Goal: Task Accomplishment & Management: Complete application form

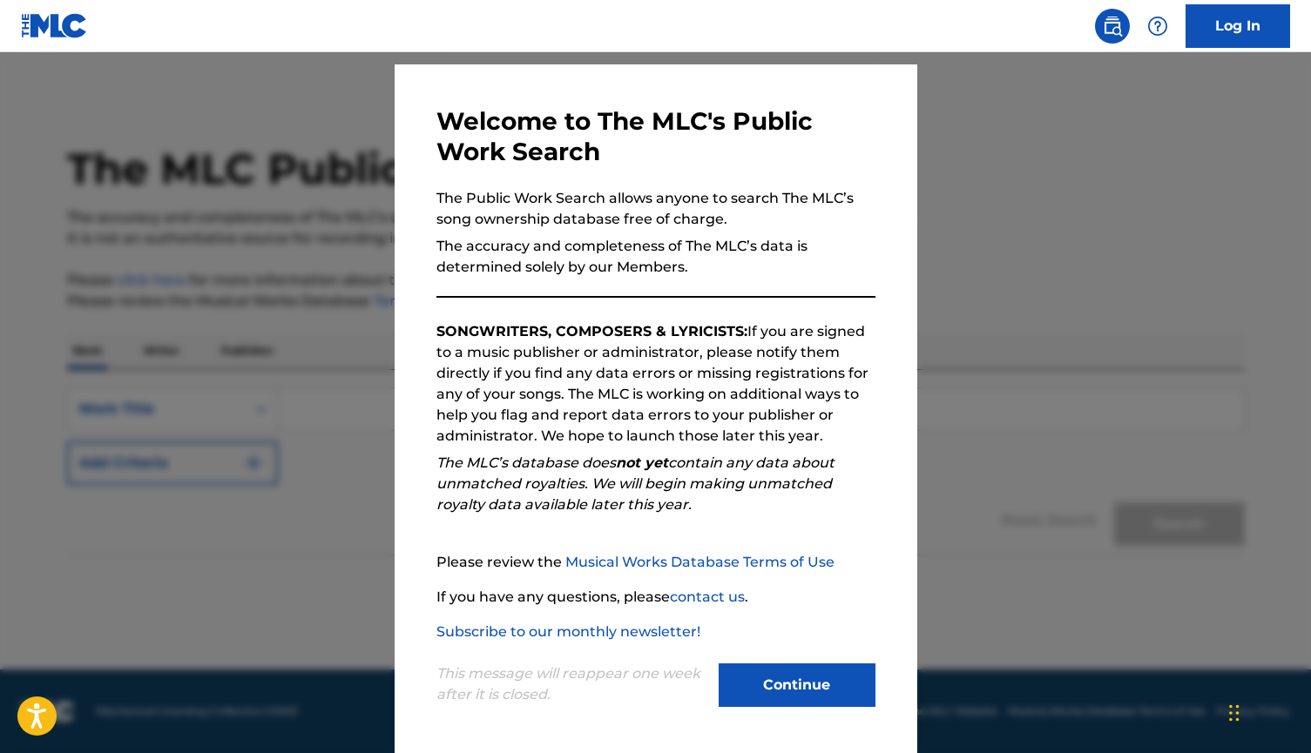
scroll to position [44, 0]
click at [832, 692] on button "Continue" at bounding box center [797, 686] width 157 height 44
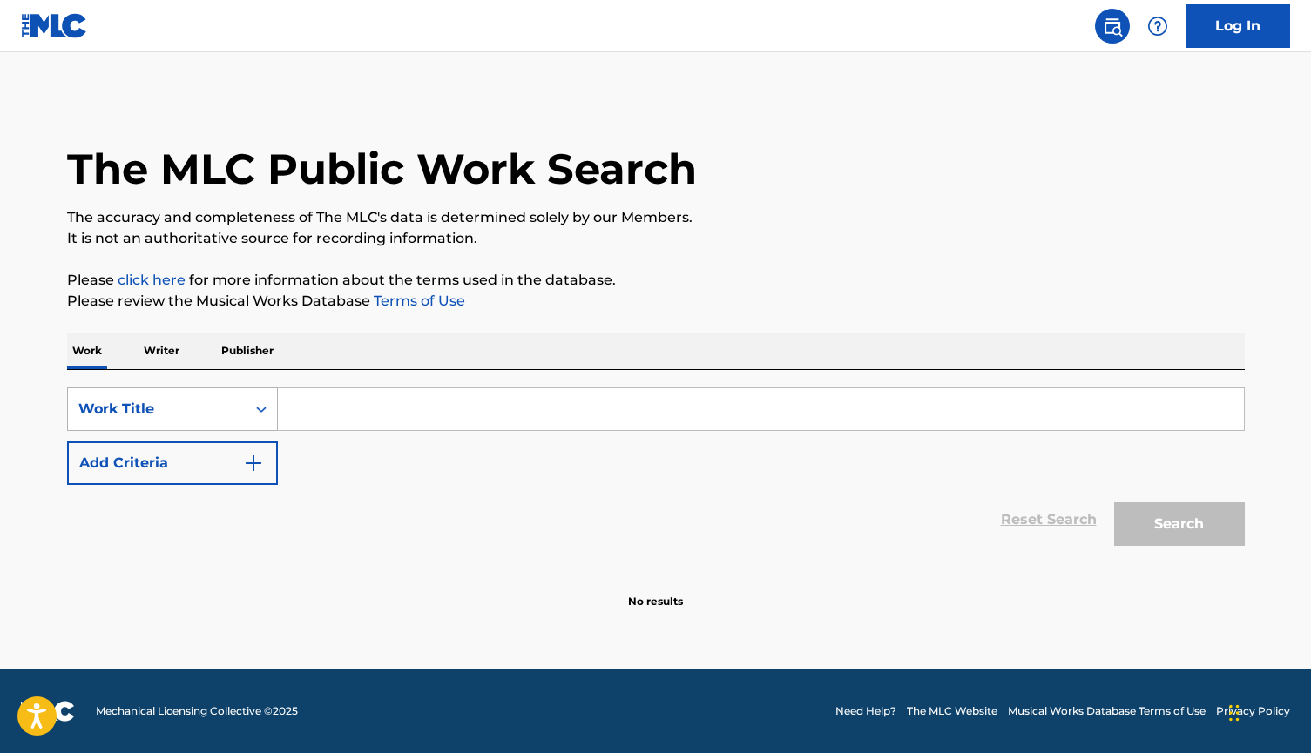
click at [253, 407] on icon "Search Form" at bounding box center [261, 409] width 17 height 17
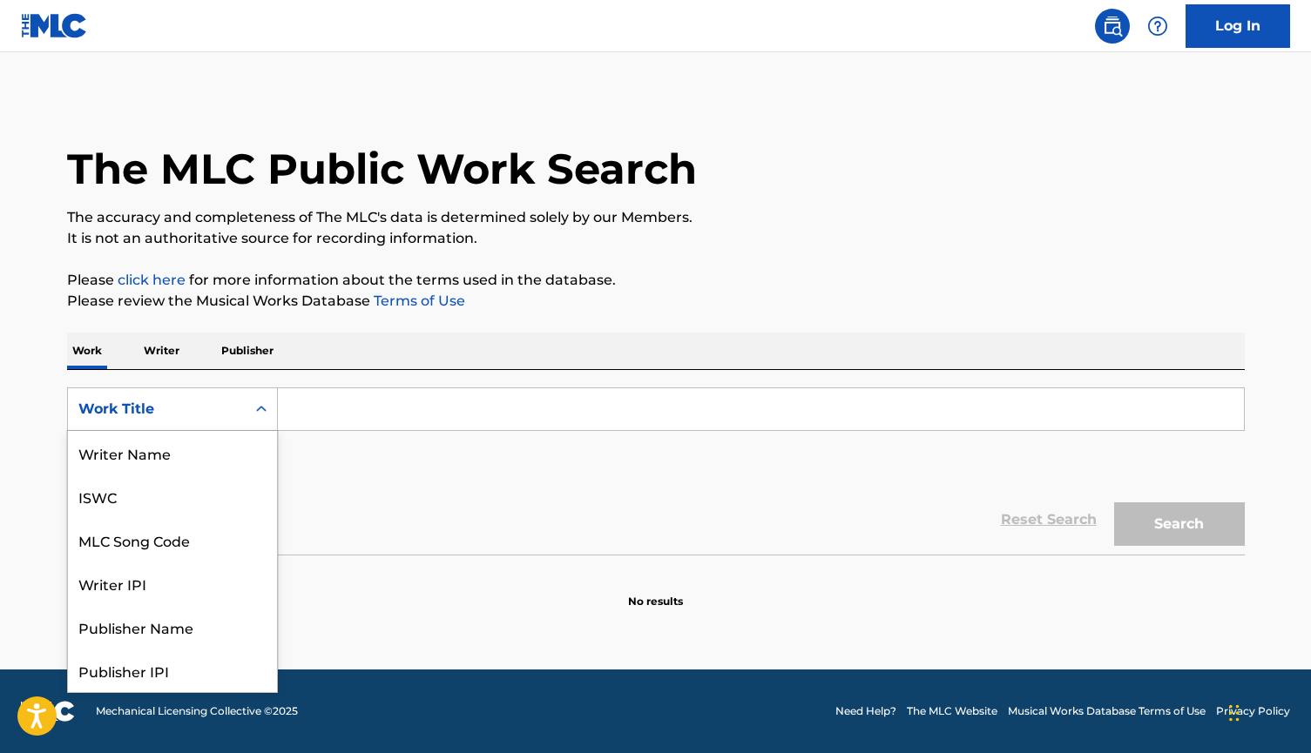
scroll to position [87, 0]
click at [202, 498] on div "Writer IPI" at bounding box center [172, 497] width 209 height 44
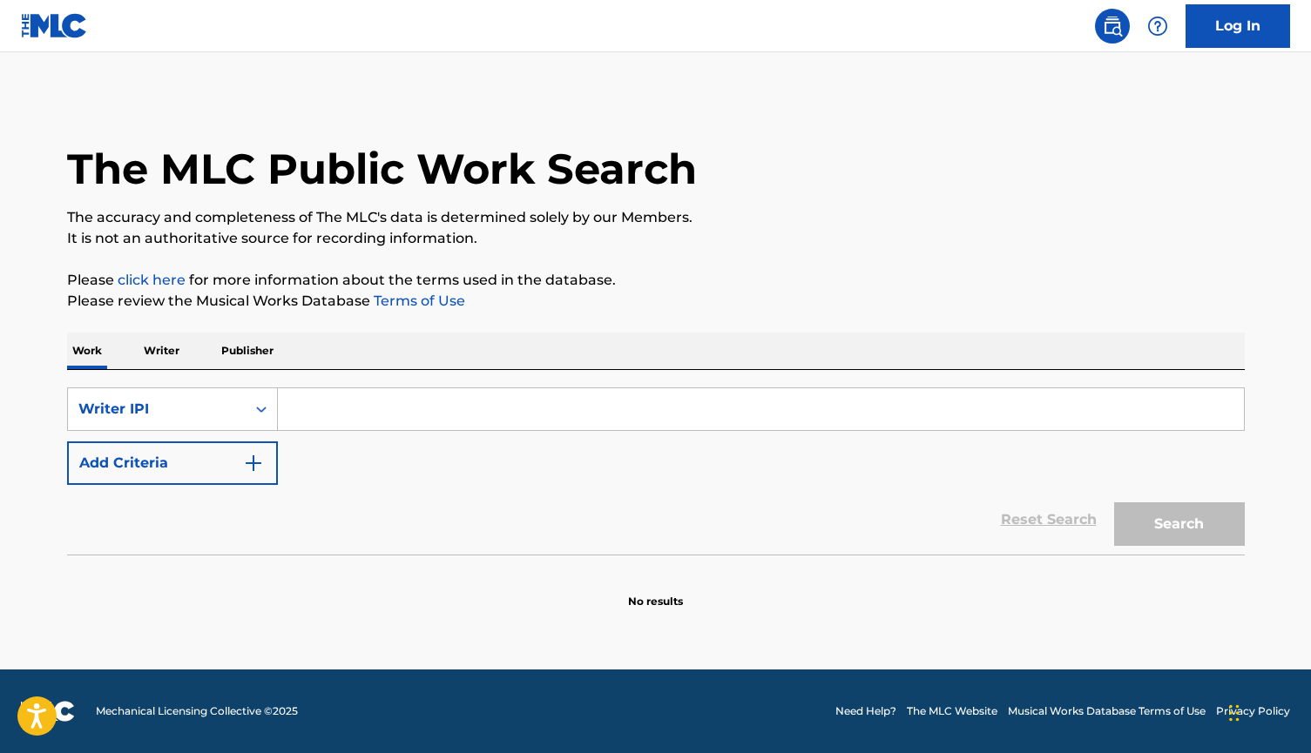
click at [324, 406] on input "Search Form" at bounding box center [761, 409] width 966 height 42
paste input "00807806626"
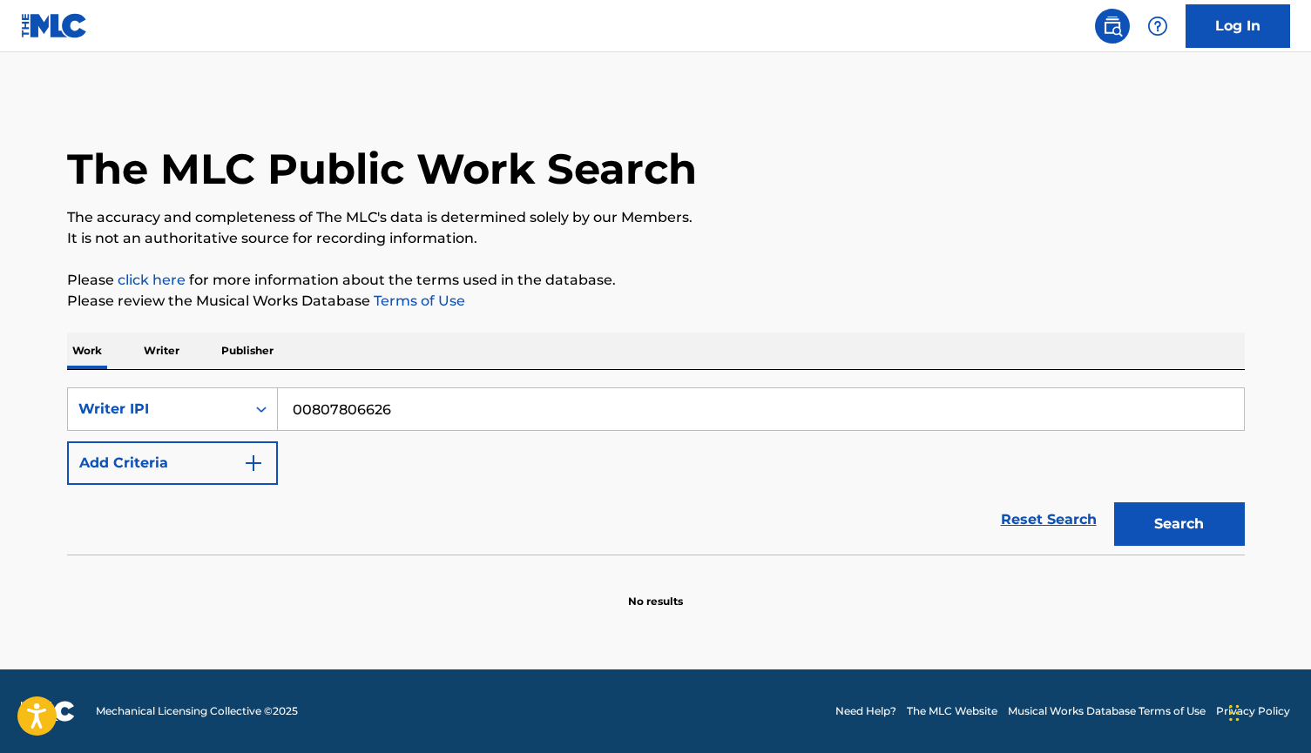
type input "00807806626"
click at [1180, 534] on button "Search" at bounding box center [1179, 525] width 131 height 44
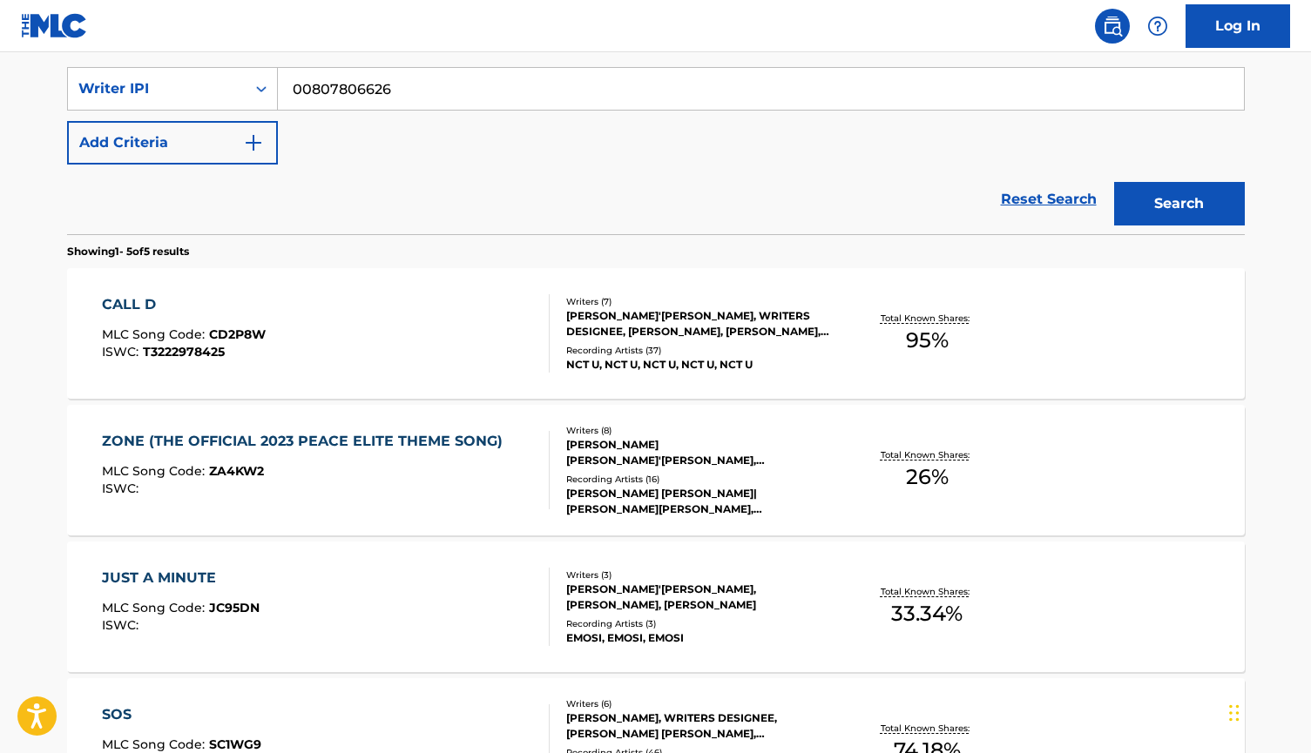
scroll to position [214, 0]
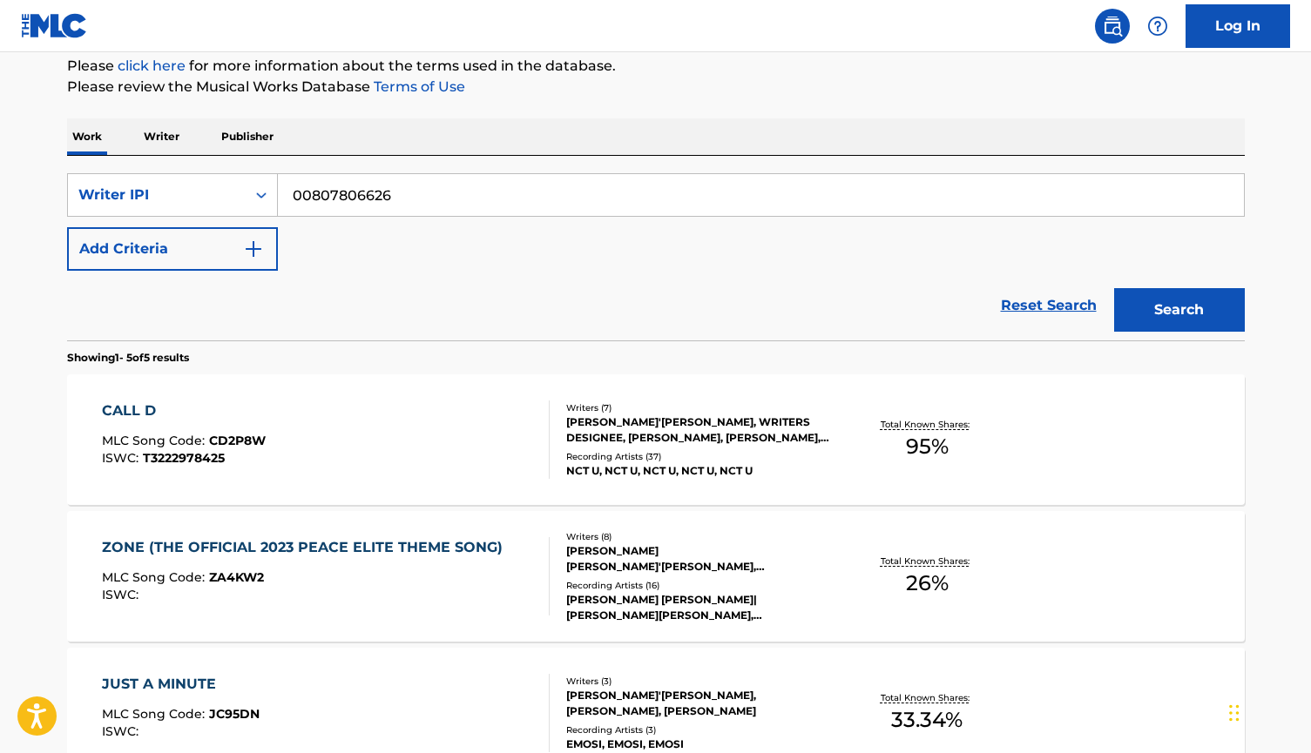
click at [1049, 456] on div "CALL D MLC Song Code : CD2P8W ISWC : T3222978425 Writers ( 7 ) [PERSON_NAME]'[P…" at bounding box center [656, 440] width 1178 height 131
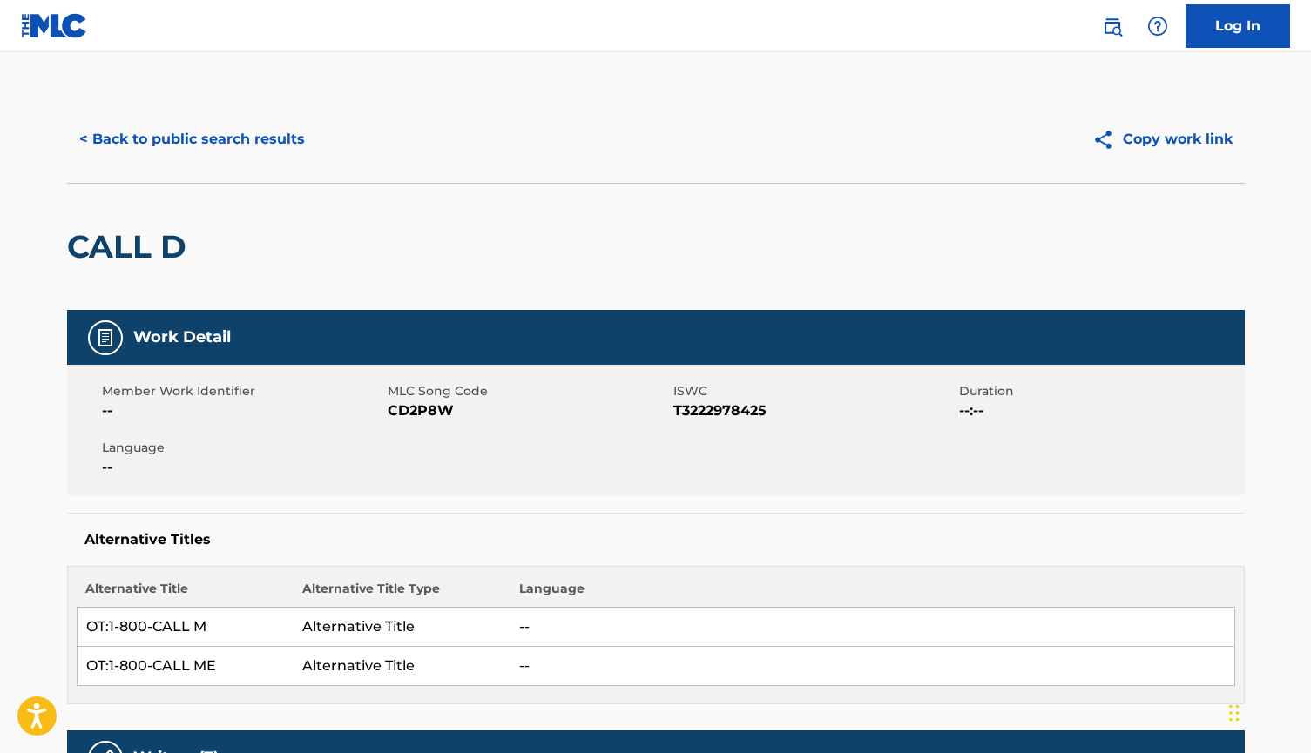
click at [176, 135] on button "< Back to public search results" at bounding box center [192, 140] width 250 height 44
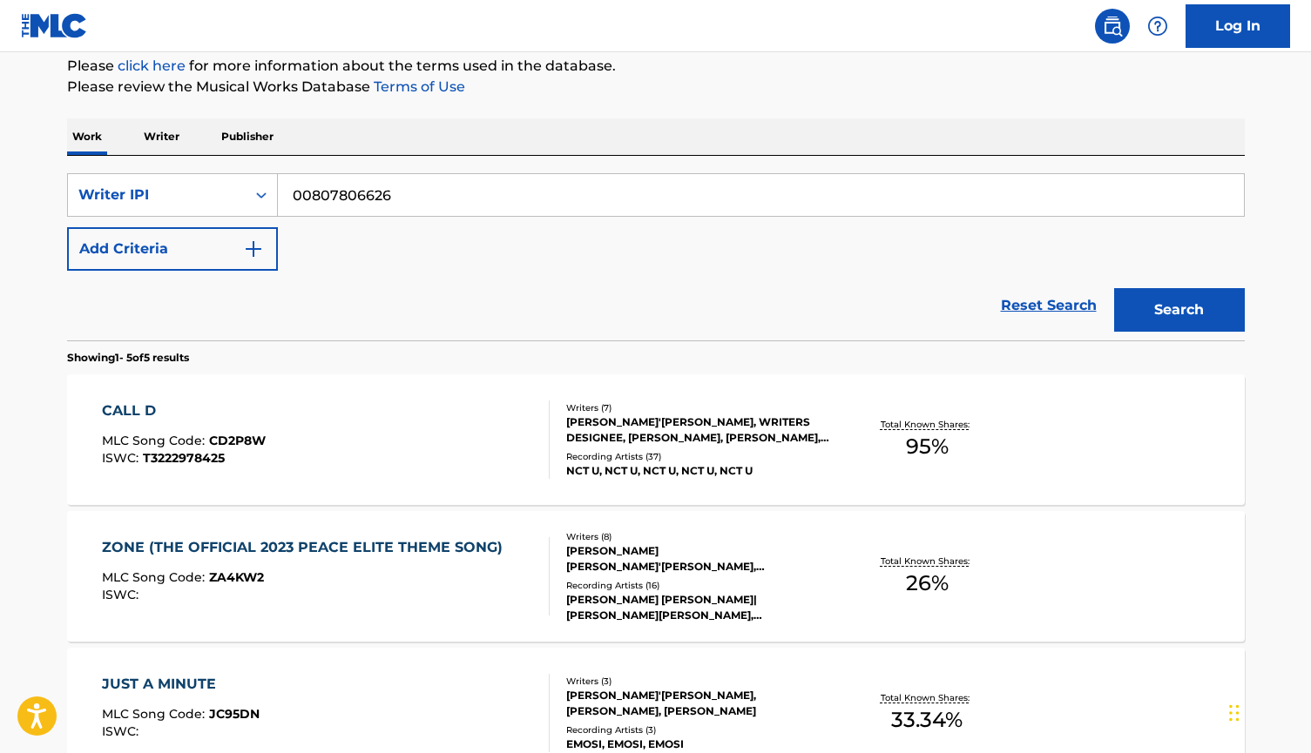
click at [47, 32] on img at bounding box center [54, 25] width 67 height 25
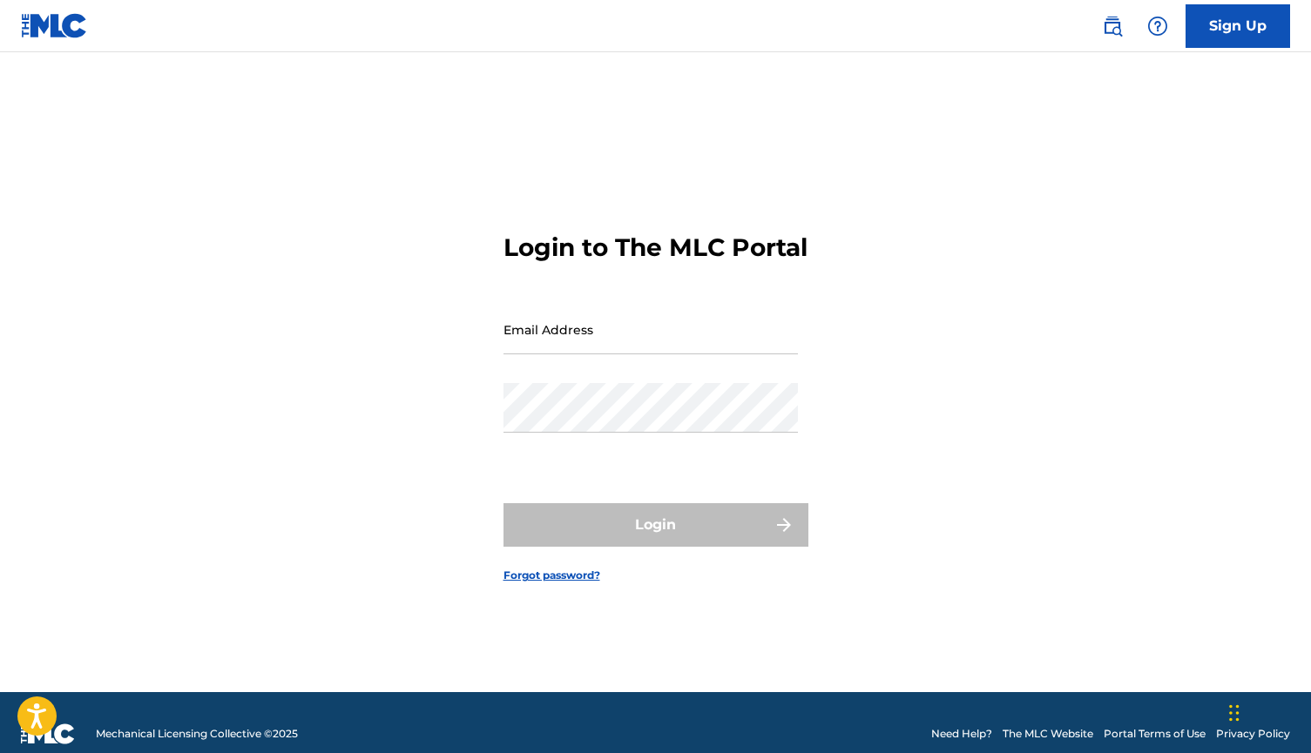
click at [44, 31] on img at bounding box center [54, 25] width 67 height 25
click at [1219, 17] on link "Sign Up" at bounding box center [1238, 26] width 105 height 44
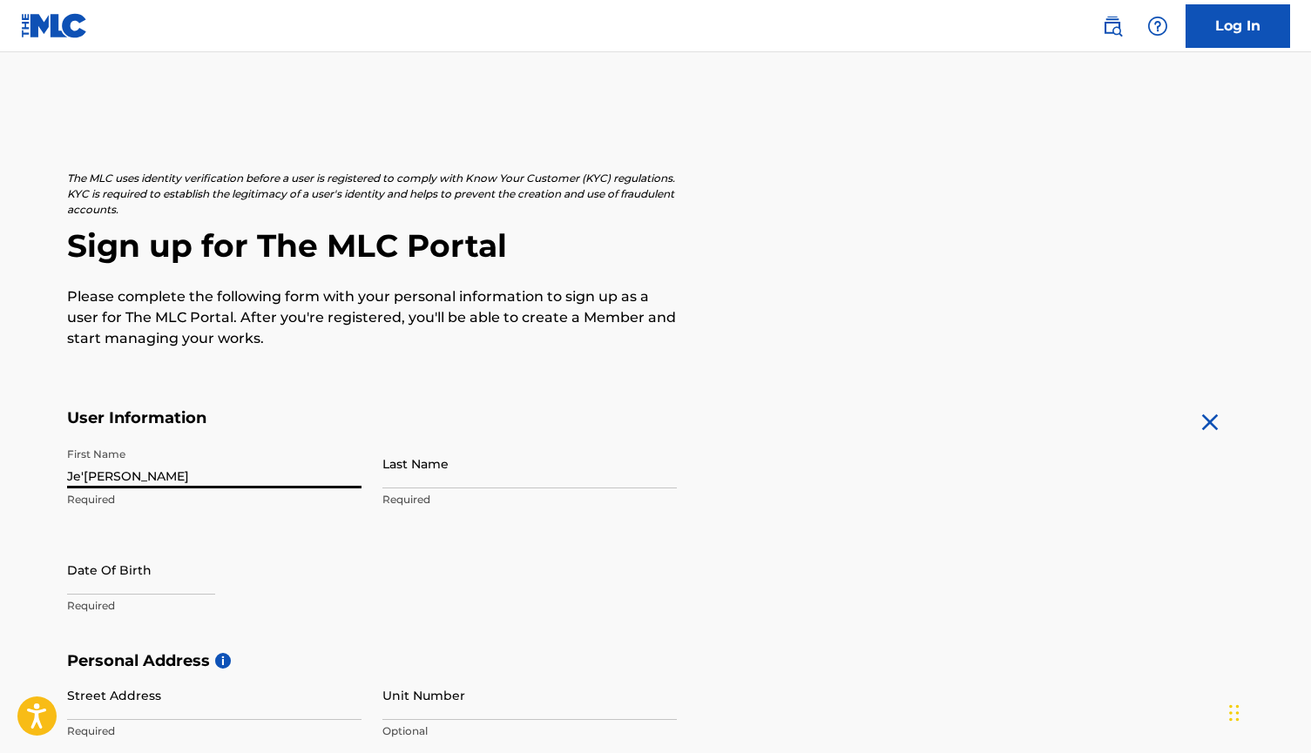
type input "Je'[PERSON_NAME]"
type input "[PERSON_NAME]"
select select "8"
select select "2025"
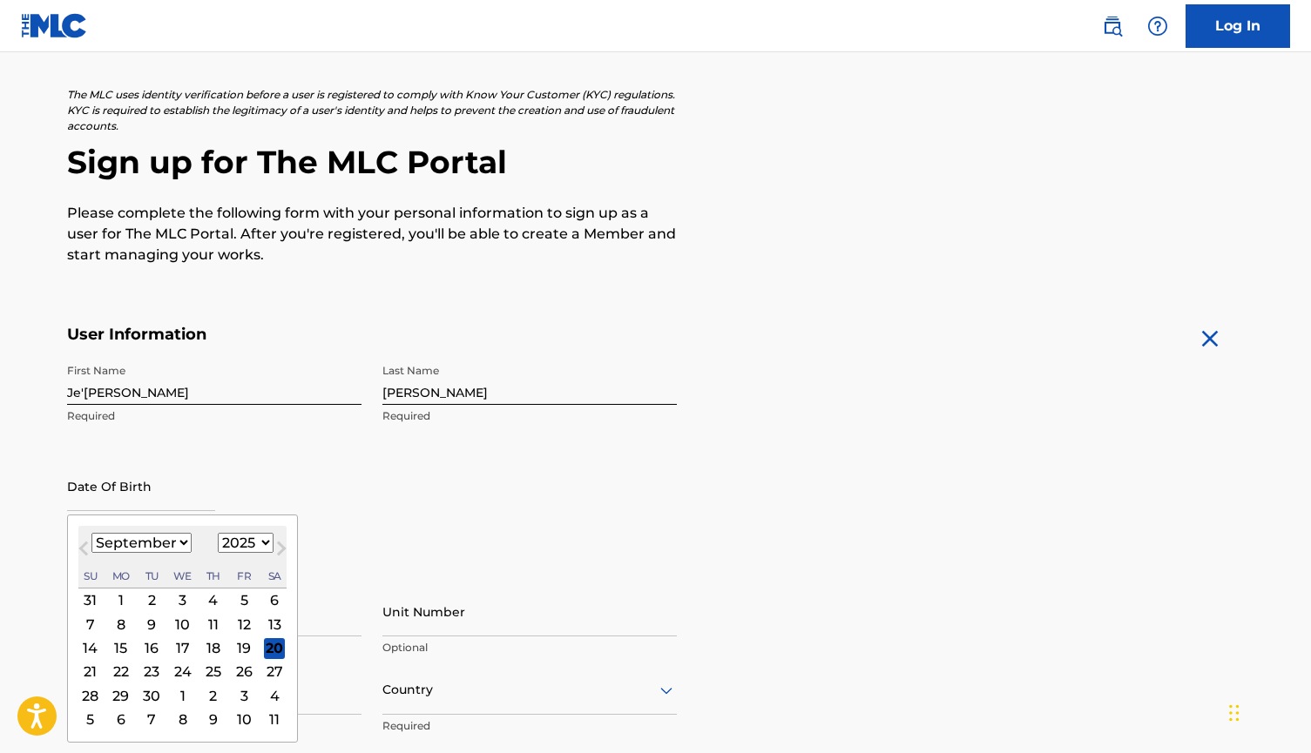
scroll to position [105, 0]
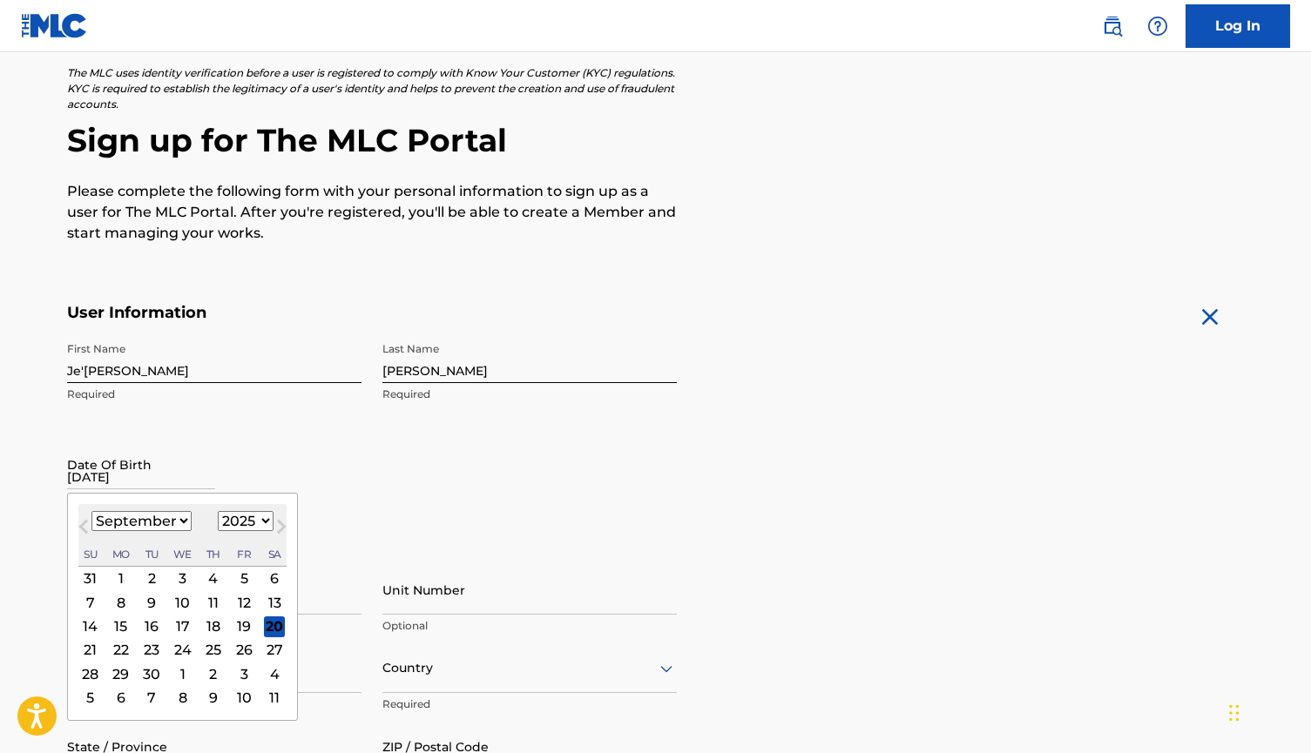
type input "[DATE]"
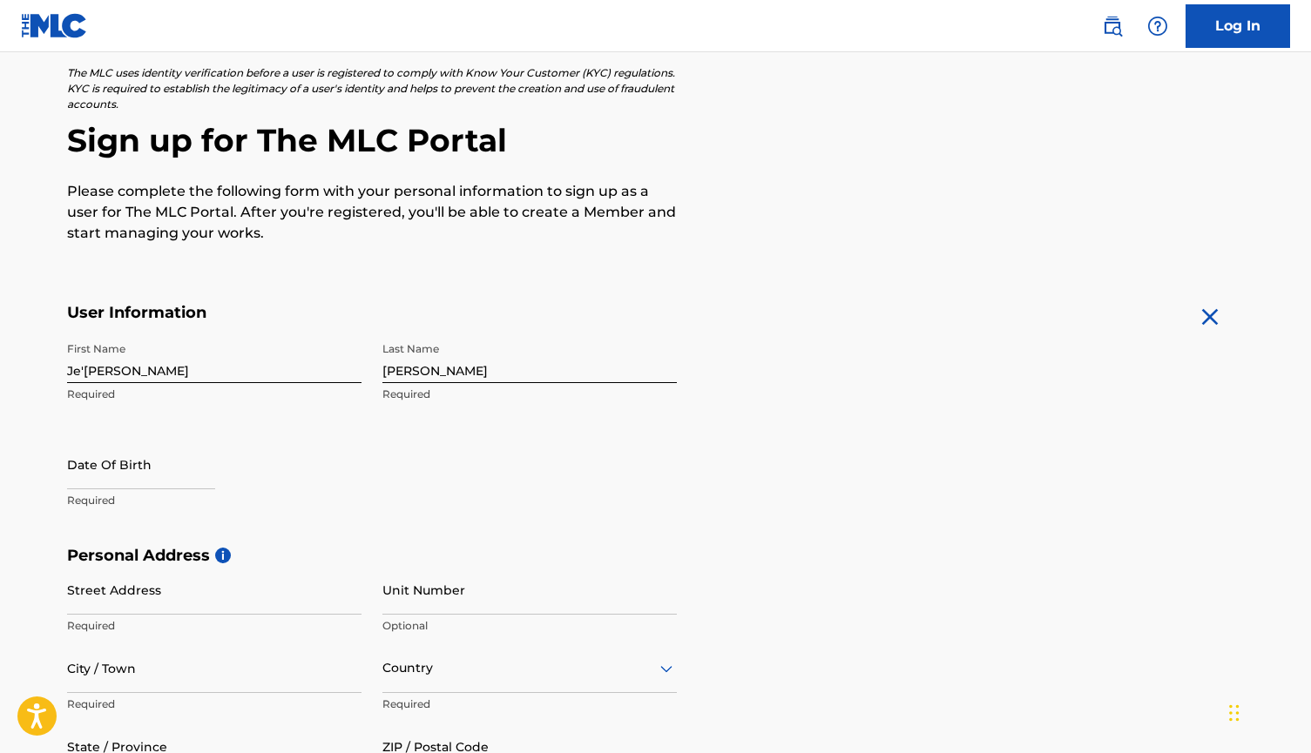
click at [97, 484] on input "text" at bounding box center [141, 465] width 148 height 50
select select "8"
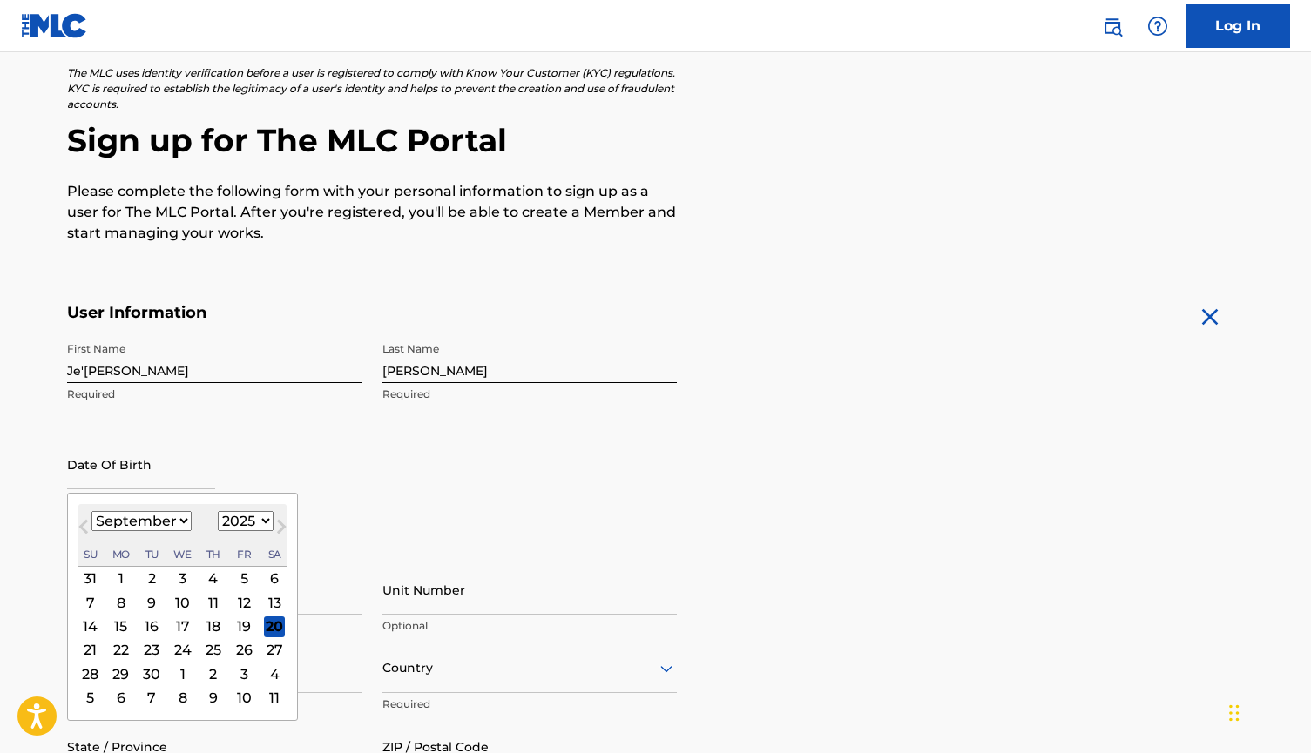
select select "1994"
select select "7"
click at [178, 571] on div "3" at bounding box center [182, 578] width 21 height 21
type input "[DATE]"
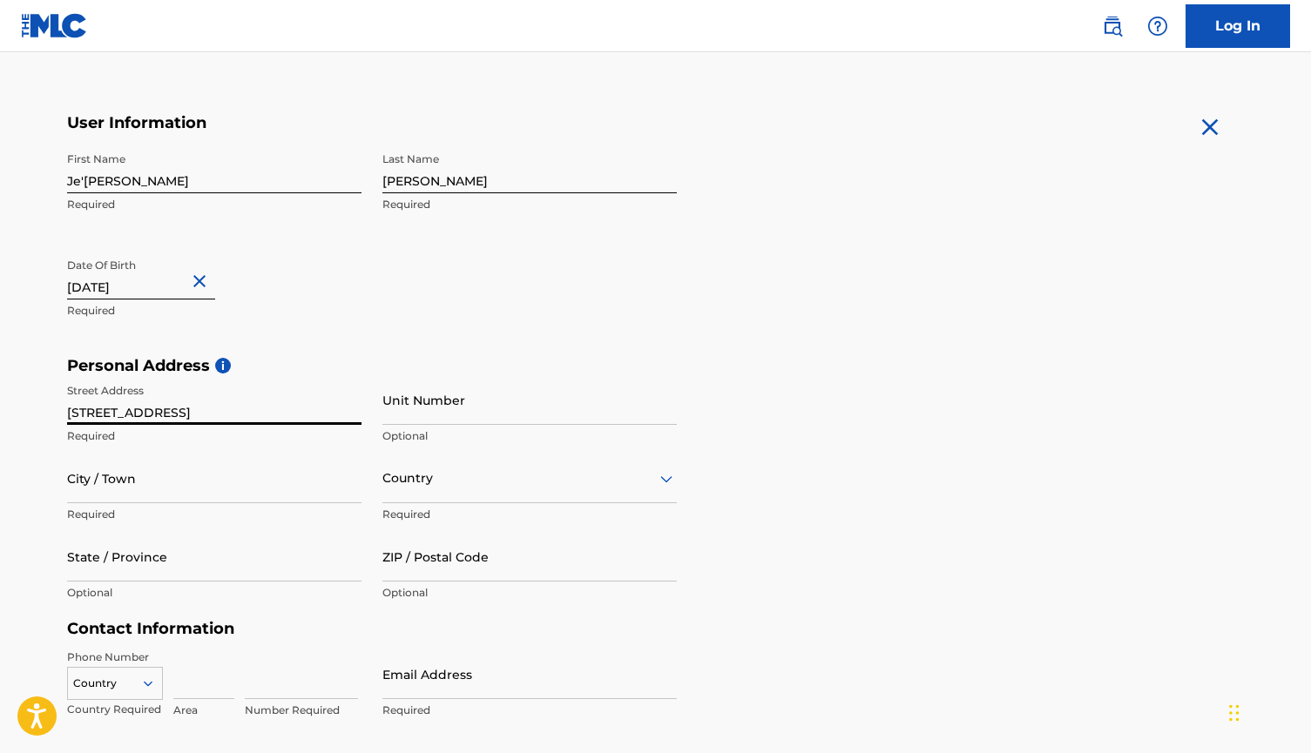
scroll to position [306, 0]
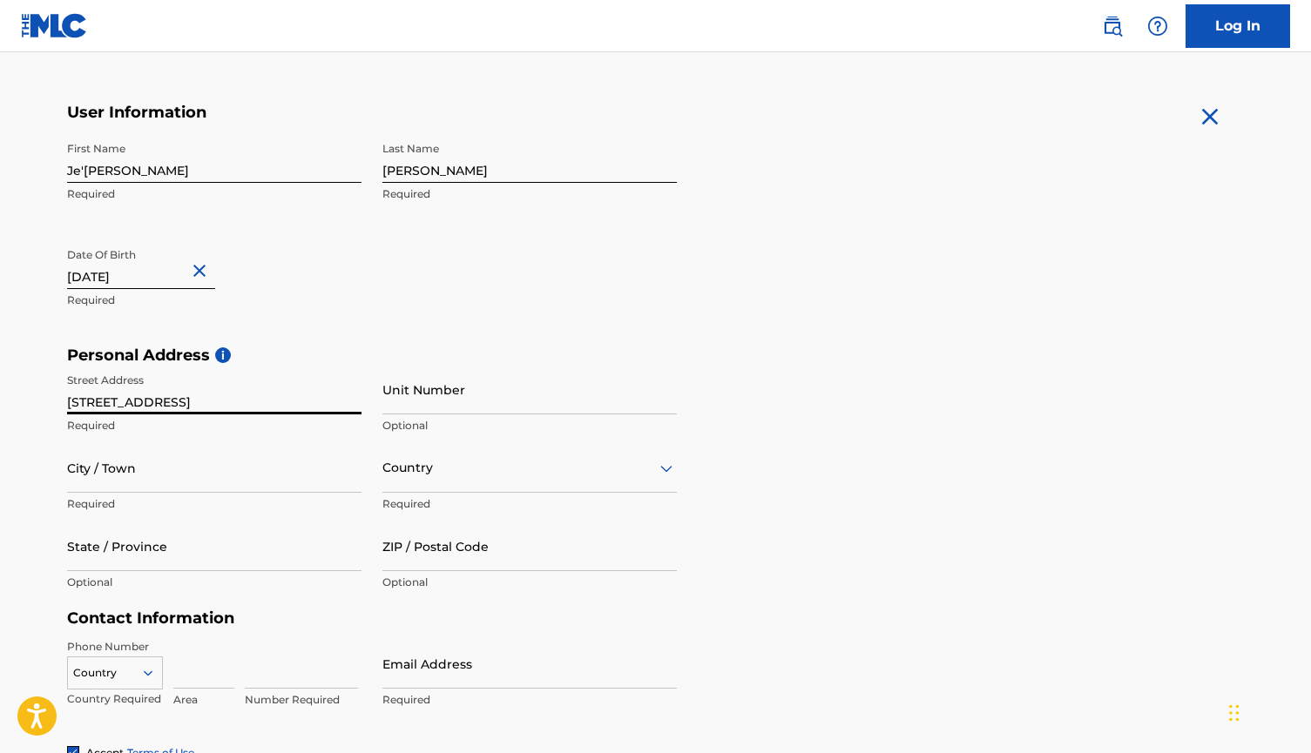
type input "[STREET_ADDRESS]"
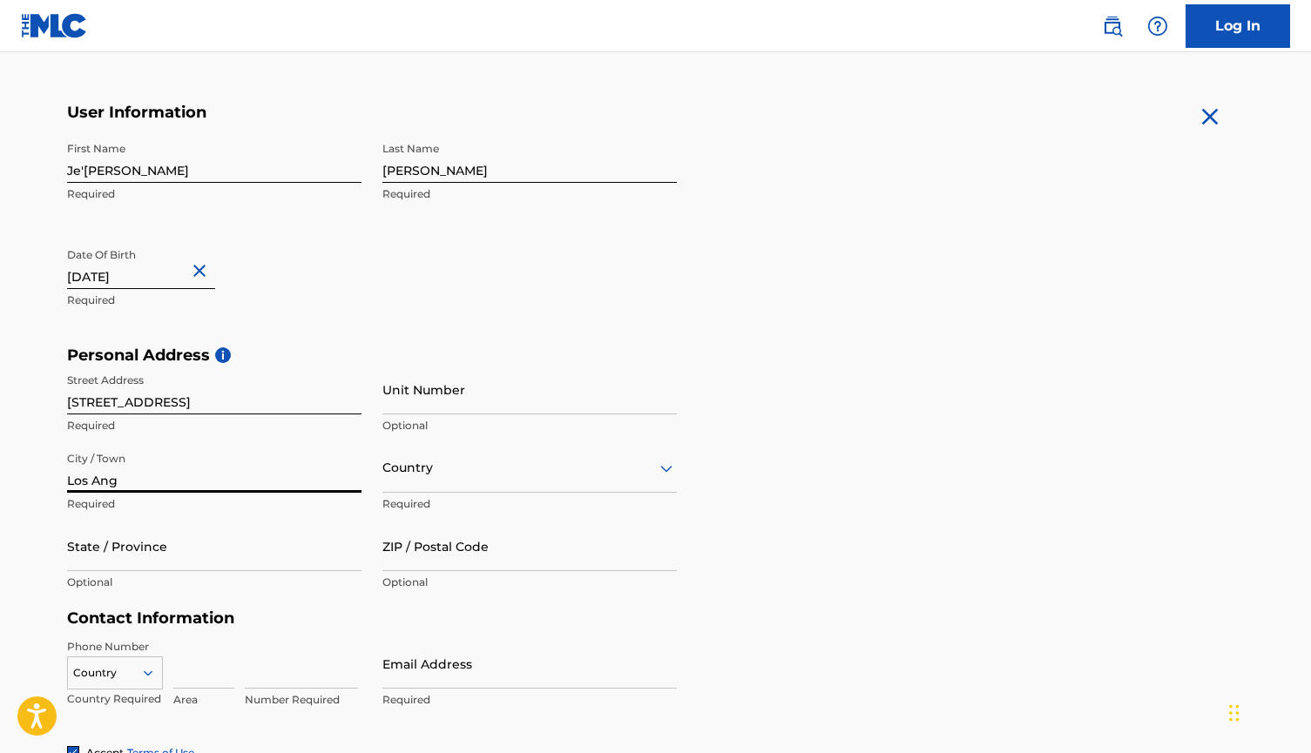
type input "Los Ange"
type input "[GEOGRAPHIC_DATA]"
click at [413, 468] on div at bounding box center [529, 468] width 294 height 22
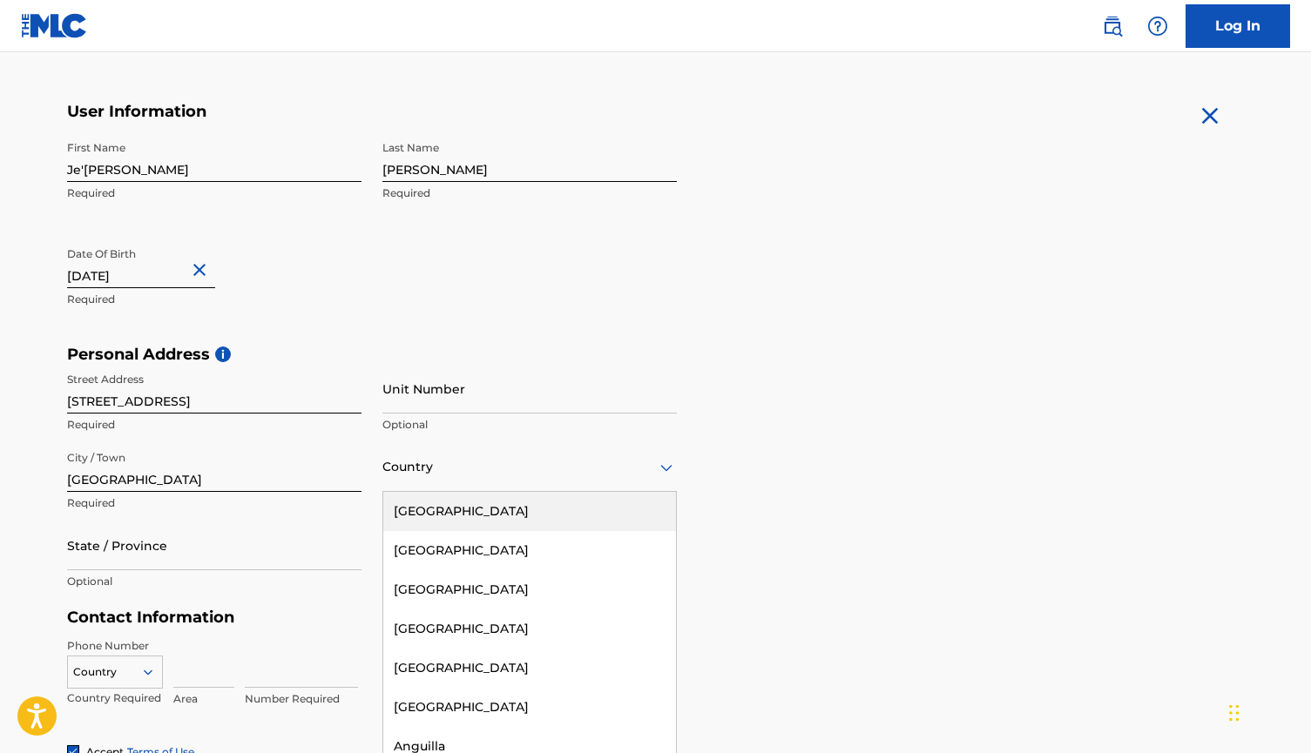
click at [428, 509] on div "[GEOGRAPHIC_DATA]" at bounding box center [529, 511] width 293 height 39
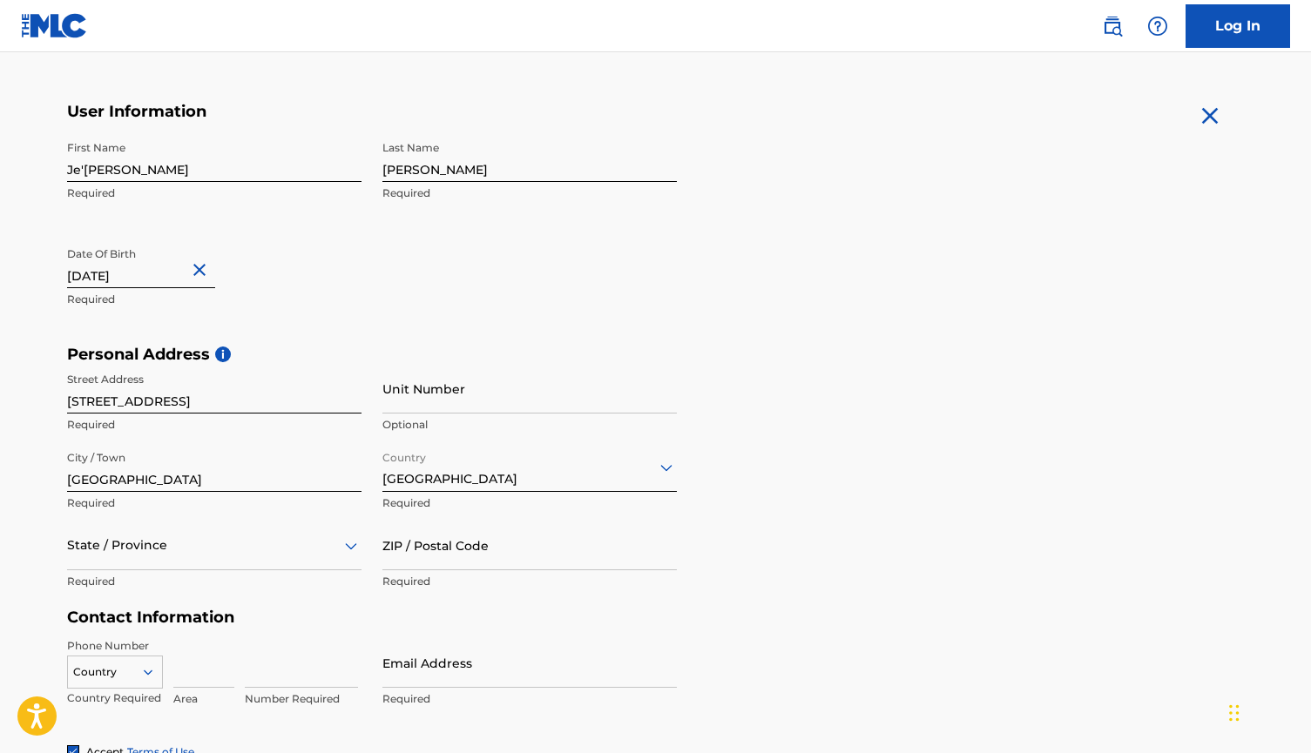
scroll to position [385, 0]
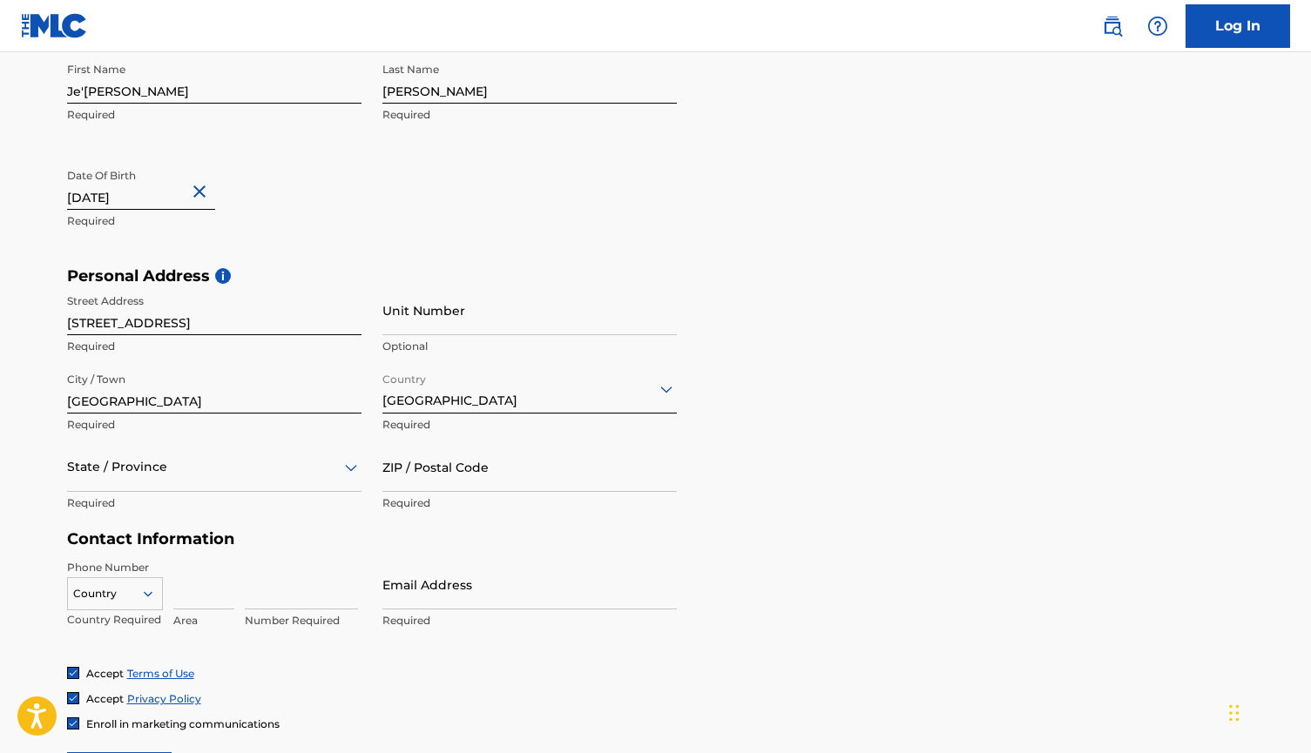
click at [233, 492] on div "State / Province" at bounding box center [214, 467] width 294 height 50
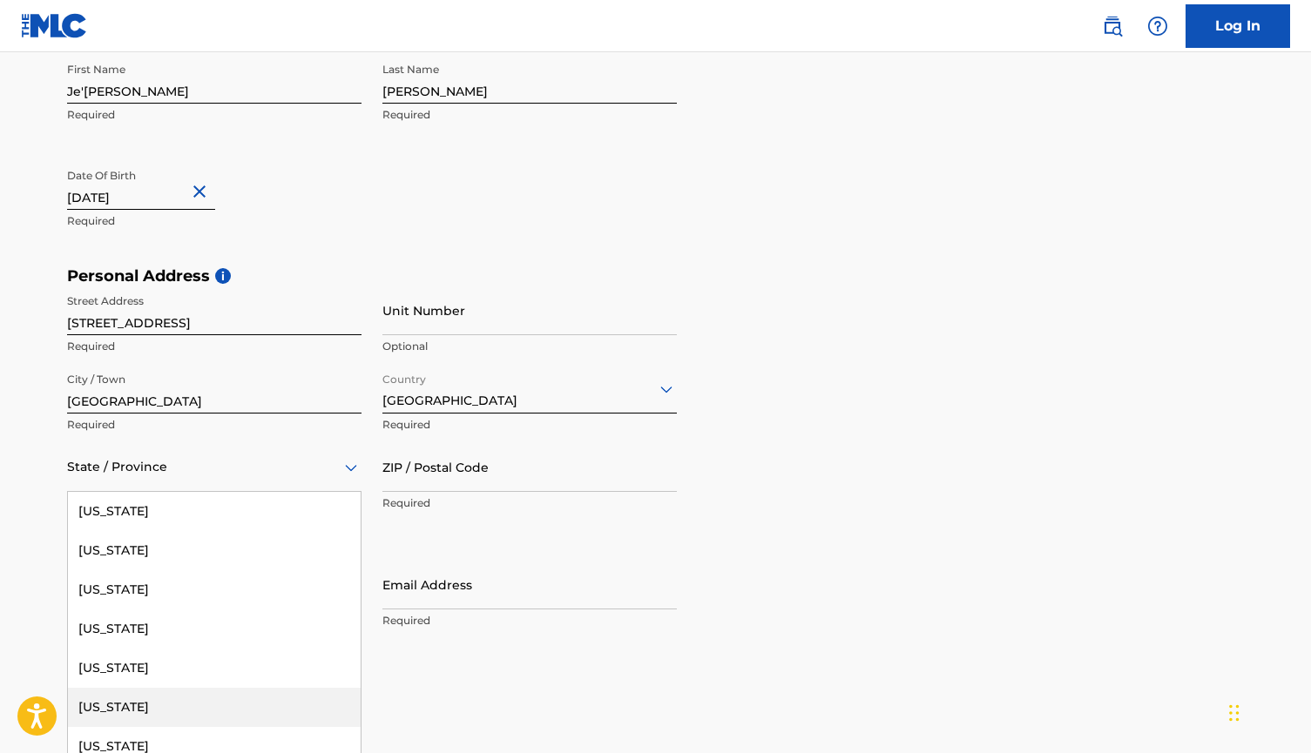
click at [163, 707] on div "[US_STATE]" at bounding box center [214, 707] width 293 height 39
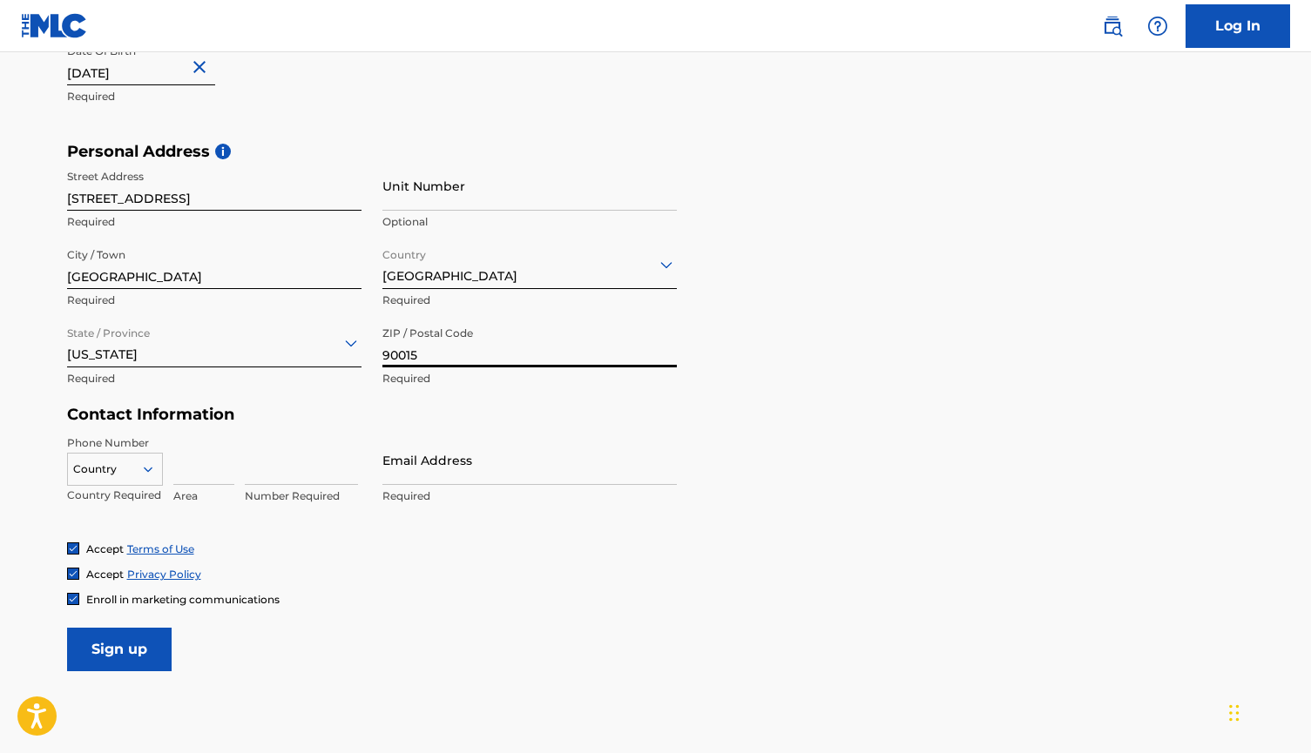
scroll to position [511, 0]
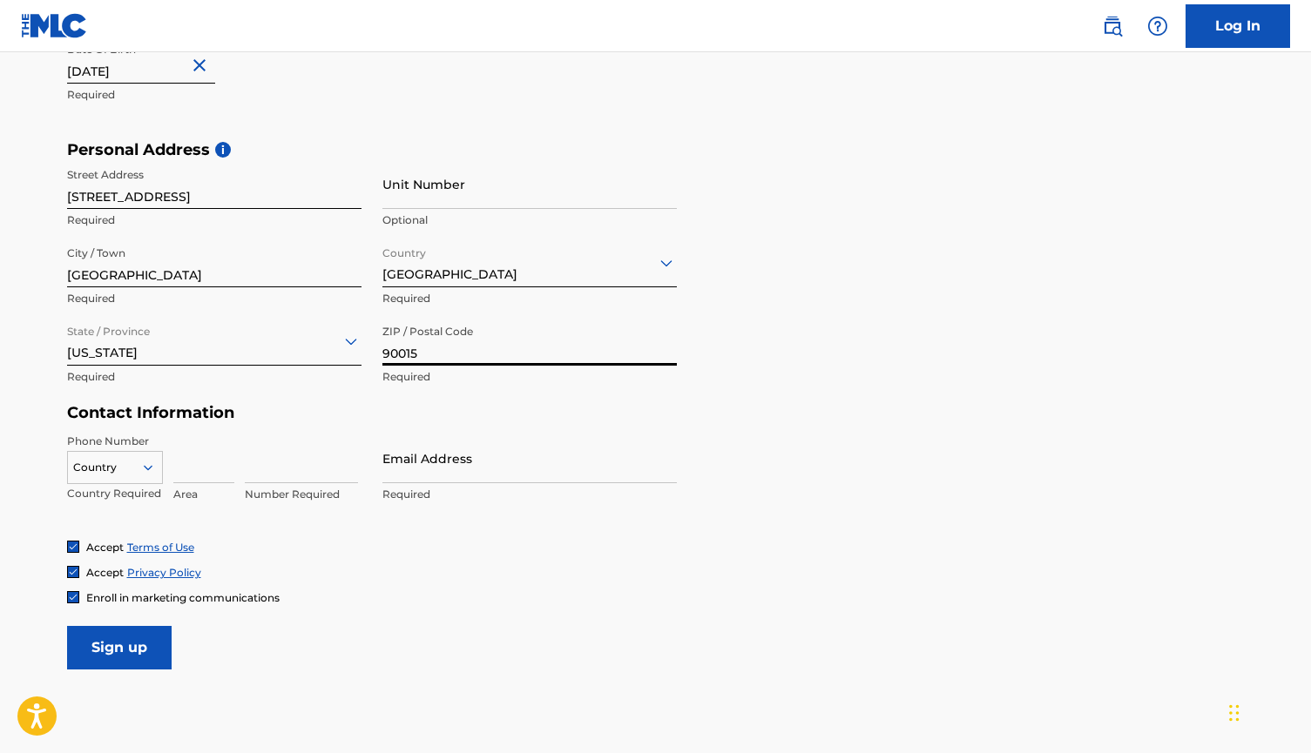
type input "90015"
click at [200, 466] on input at bounding box center [203, 459] width 61 height 50
type input "301"
type input "4555737"
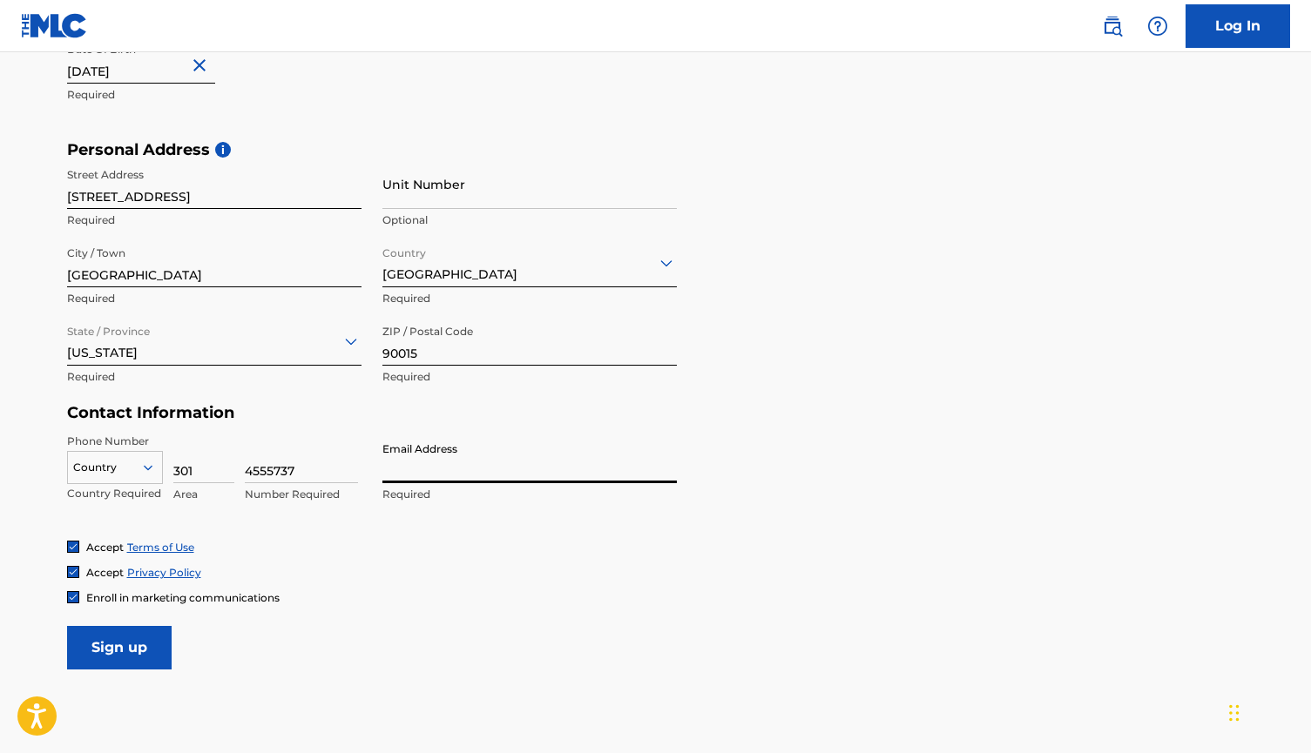
type input "[EMAIL_ADDRESS][DOMAIN_NAME]"
click at [135, 647] on input "Sign up" at bounding box center [119, 648] width 105 height 44
click at [126, 461] on div at bounding box center [115, 467] width 94 height 19
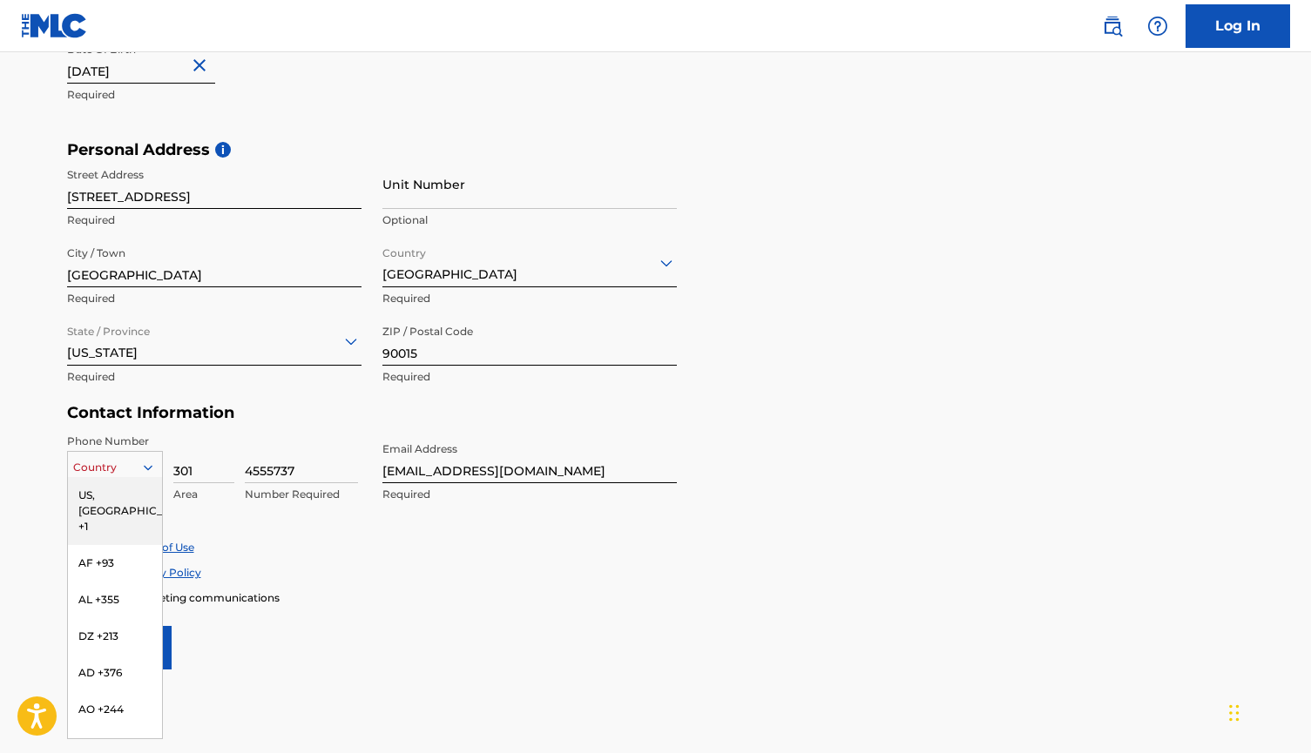
click at [125, 495] on div "US, [GEOGRAPHIC_DATA] +1" at bounding box center [115, 511] width 94 height 68
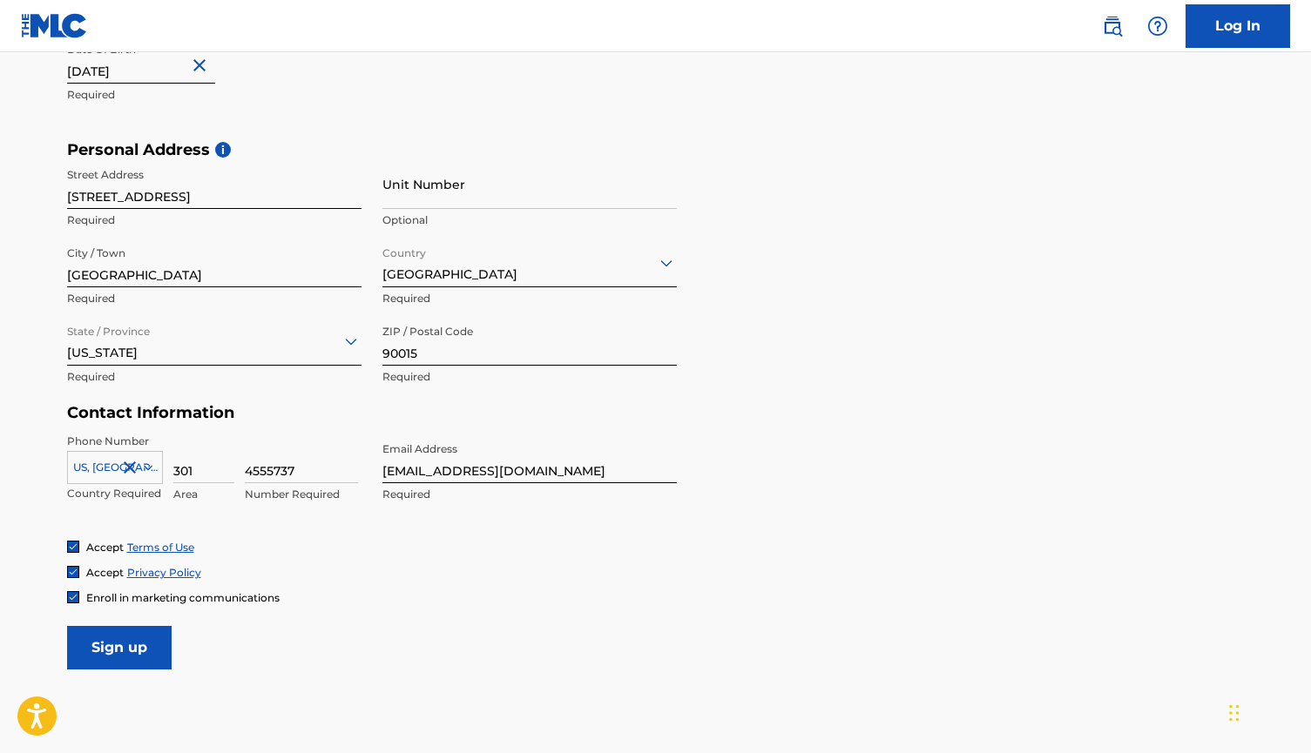
click at [139, 641] on input "Sign up" at bounding box center [119, 648] width 105 height 44
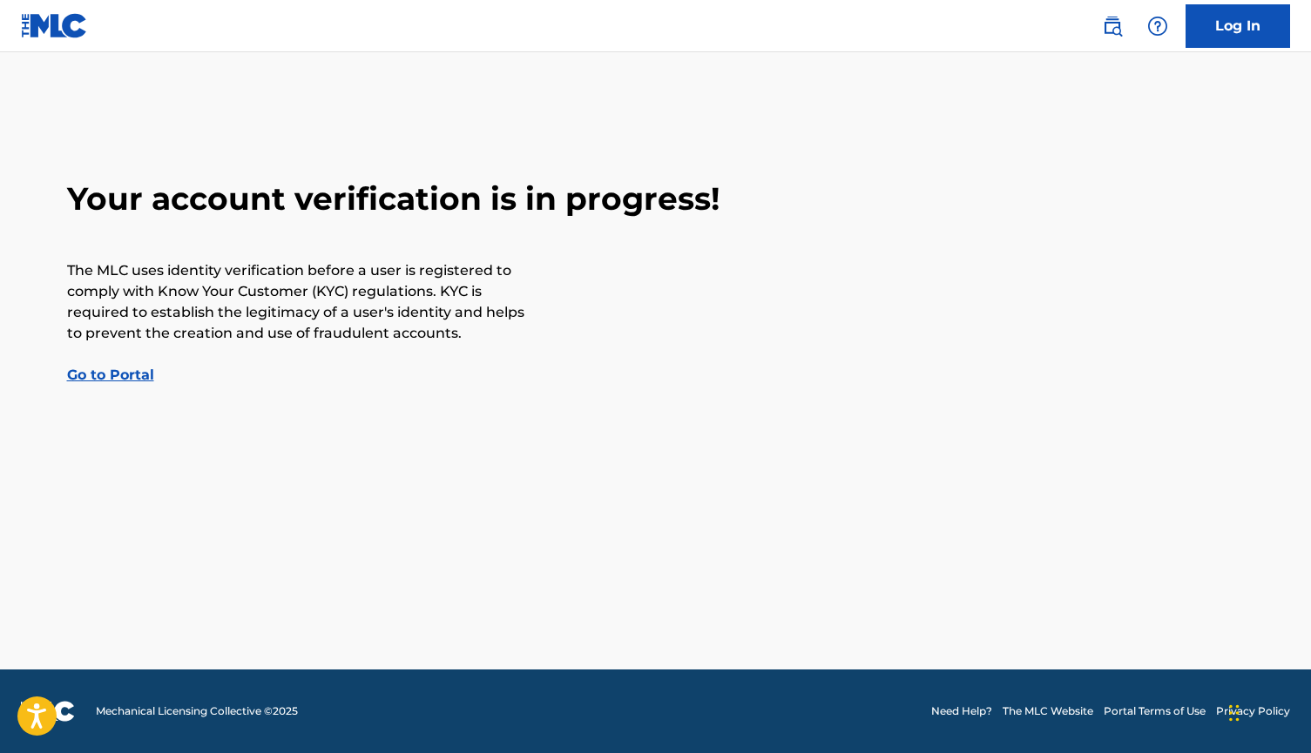
click at [134, 378] on link "Go to Portal" at bounding box center [110, 375] width 87 height 17
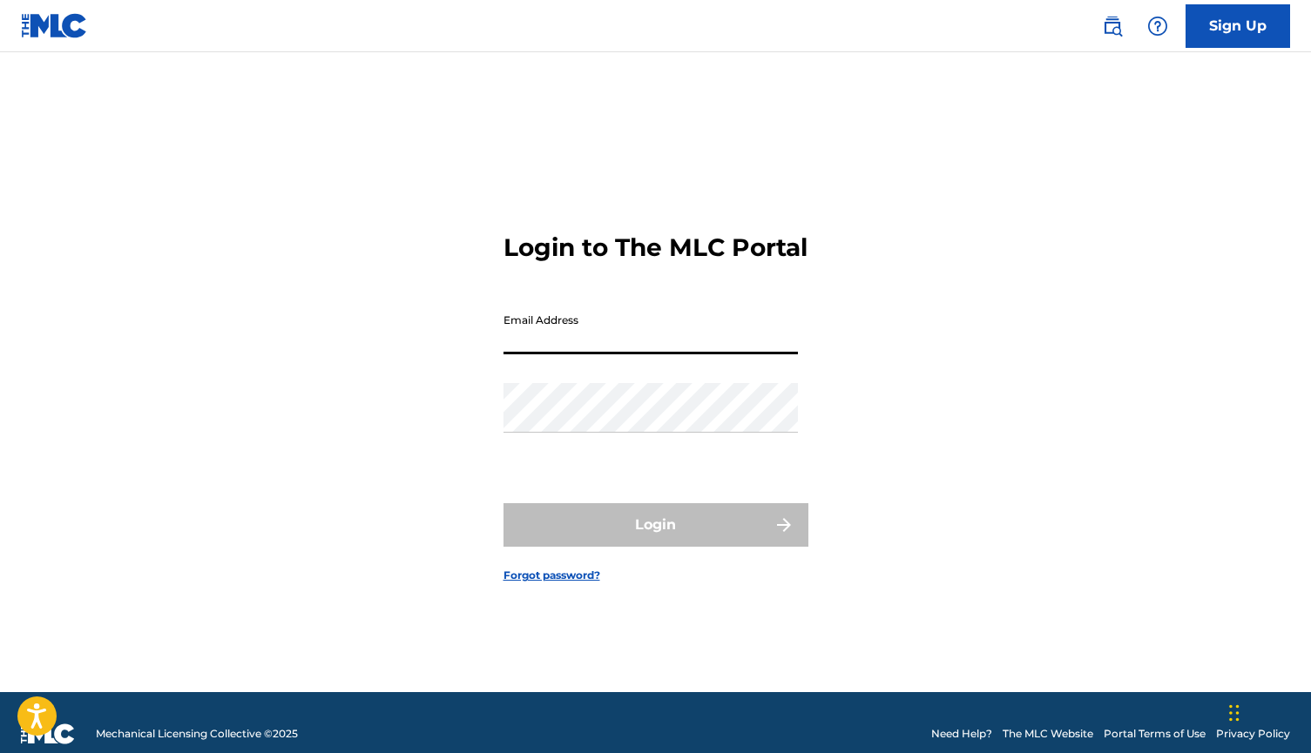
type input "[EMAIL_ADDRESS][DOMAIN_NAME]"
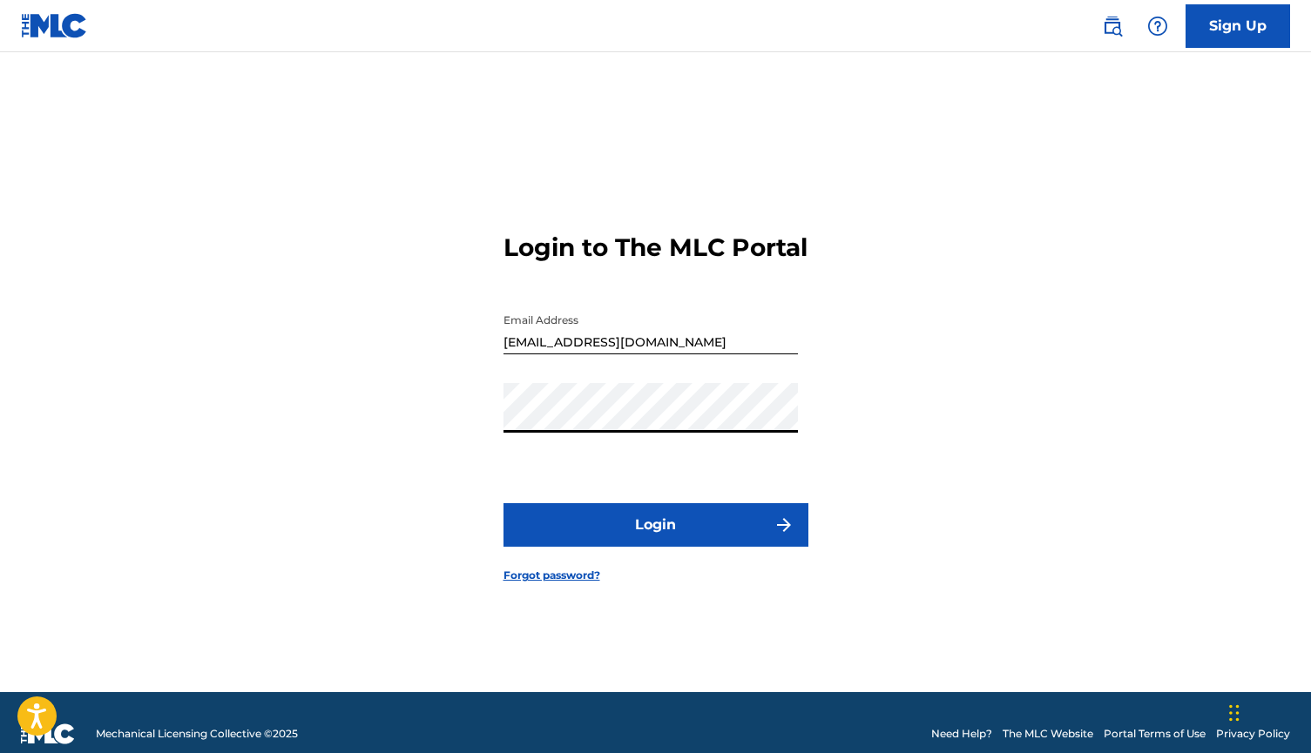
click at [655, 540] on button "Login" at bounding box center [655, 525] width 305 height 44
click at [621, 547] on button "Login" at bounding box center [655, 525] width 305 height 44
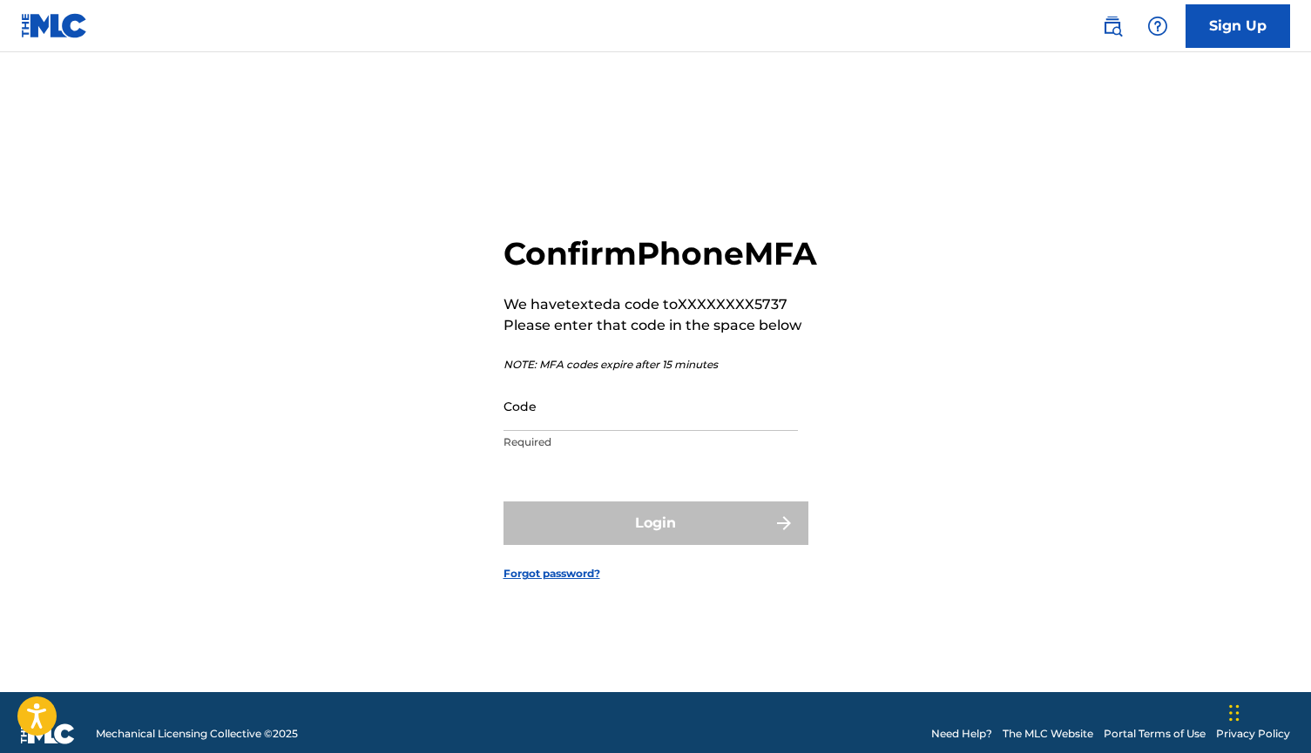
click at [625, 424] on input "Code" at bounding box center [650, 407] width 294 height 50
click at [626, 429] on input "Code" at bounding box center [650, 407] width 294 height 50
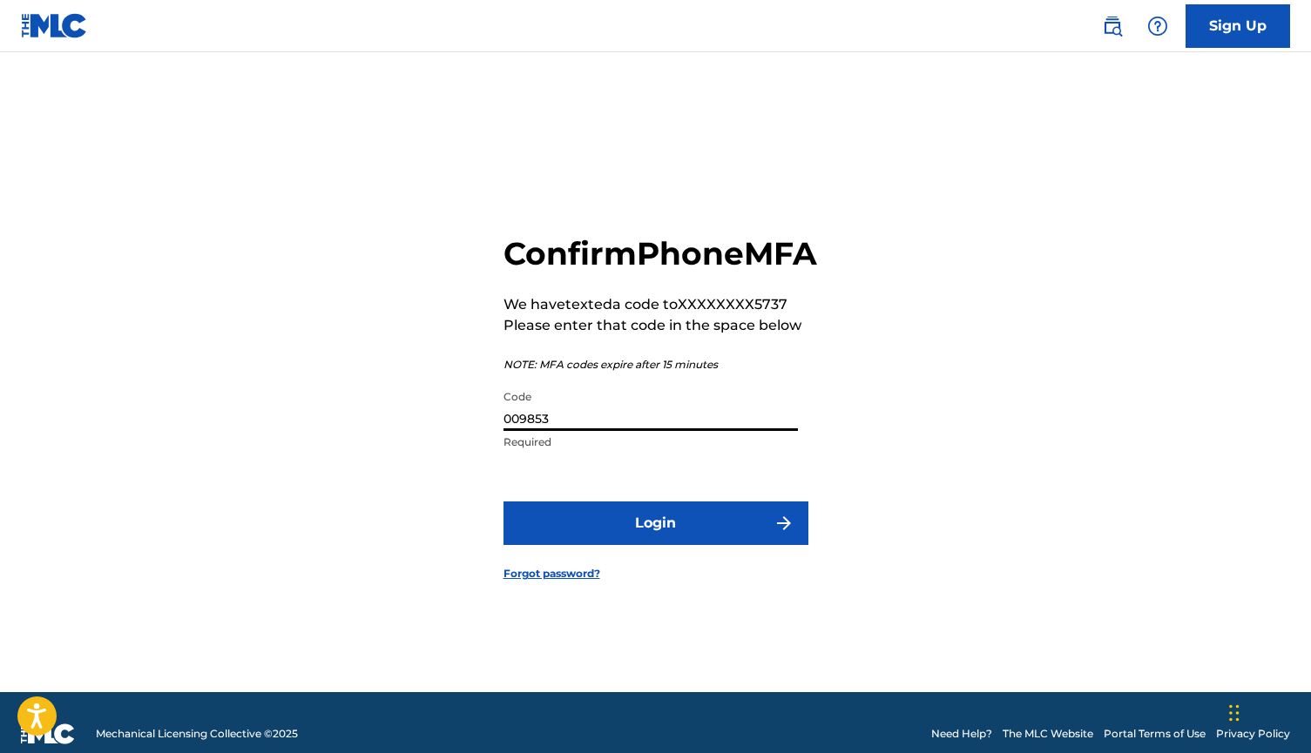
type input "009853"
click at [655, 543] on button "Login" at bounding box center [655, 524] width 305 height 44
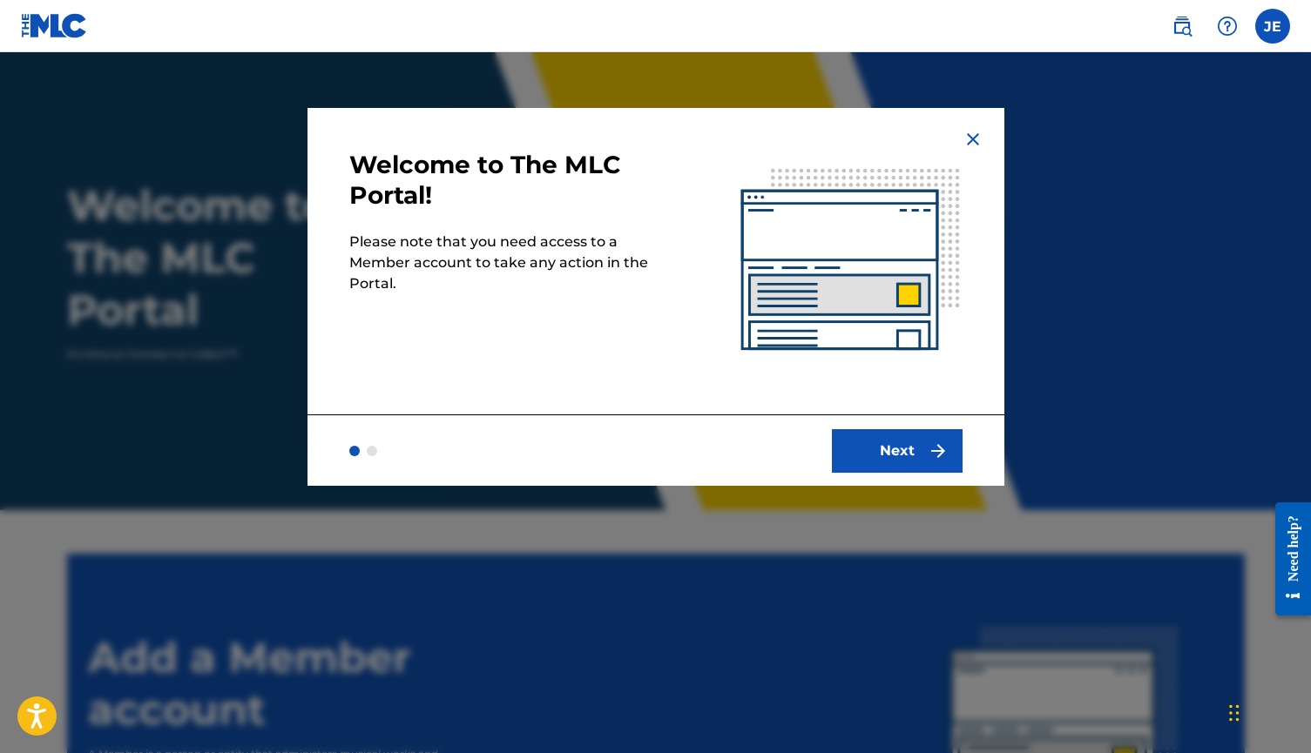
click at [857, 454] on button "Next" at bounding box center [897, 451] width 131 height 44
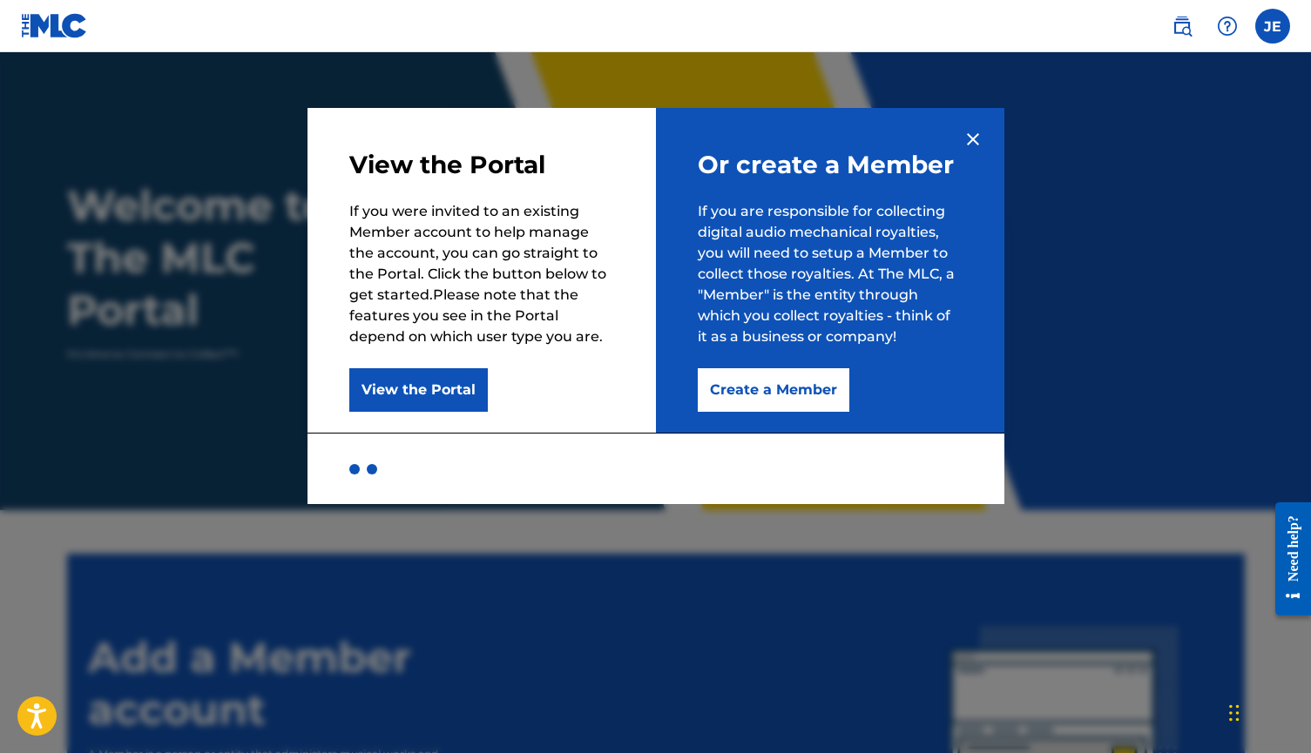
click at [792, 402] on button "Create a Member" at bounding box center [774, 390] width 152 height 44
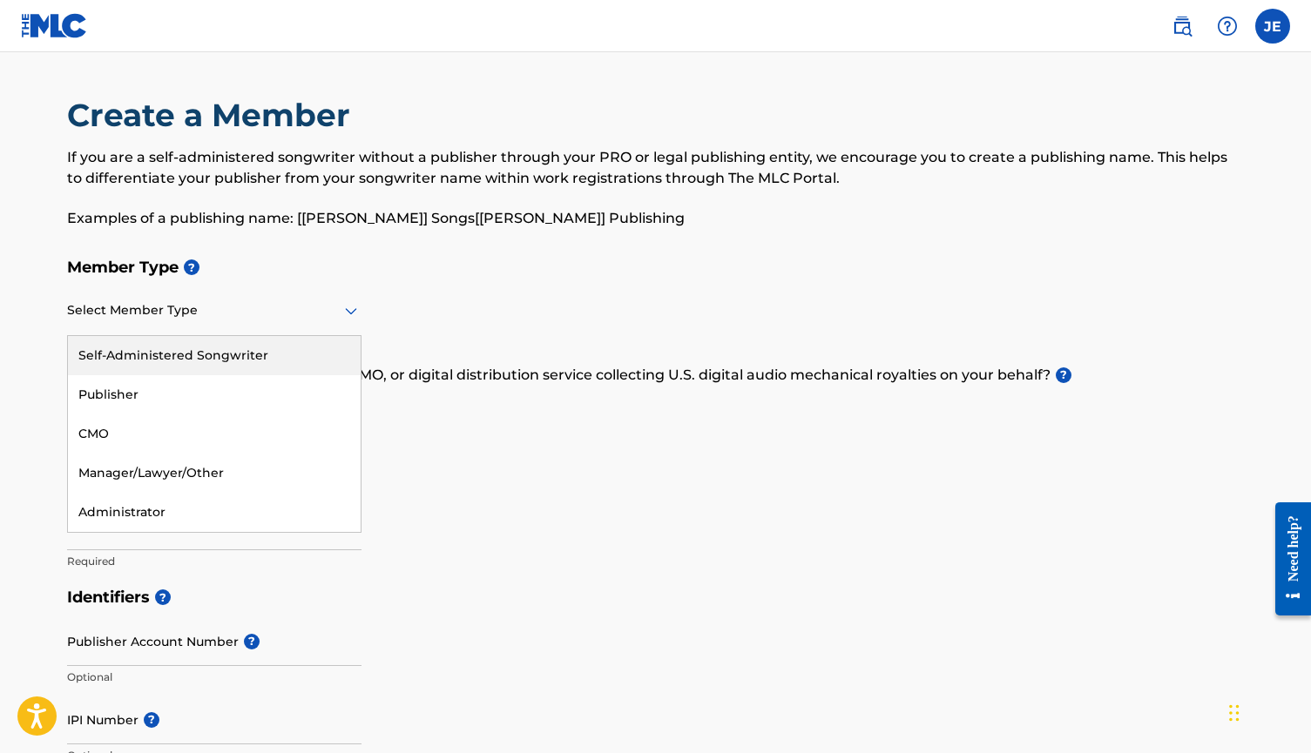
click at [287, 314] on div at bounding box center [214, 311] width 294 height 22
click at [294, 341] on div "Self-Administered Songwriter" at bounding box center [214, 355] width 293 height 39
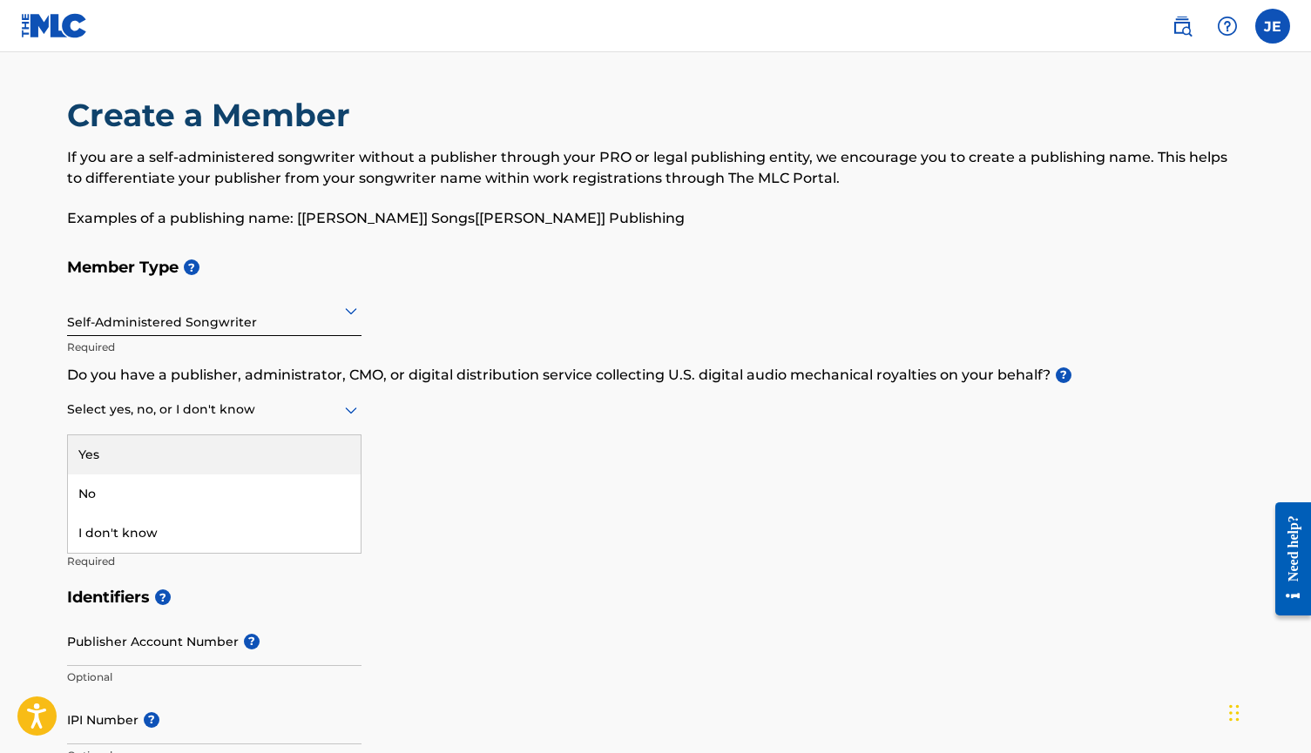
click at [246, 405] on div at bounding box center [214, 410] width 294 height 22
click at [388, 240] on div "Create a Member If you are a self-administered songwriter without a publisher t…" at bounding box center [656, 172] width 1178 height 153
